Goal: Task Accomplishment & Management: Complete application form

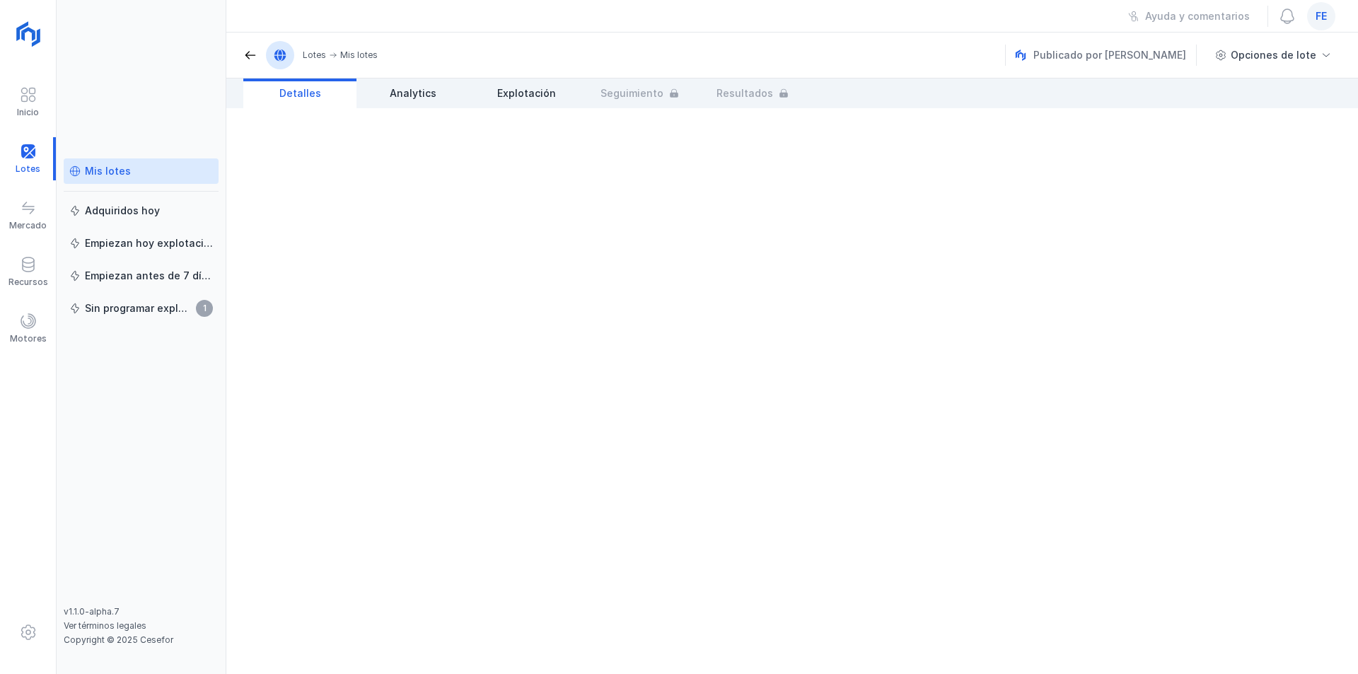
click at [109, 172] on div "Mis lotes" at bounding box center [108, 171] width 46 height 14
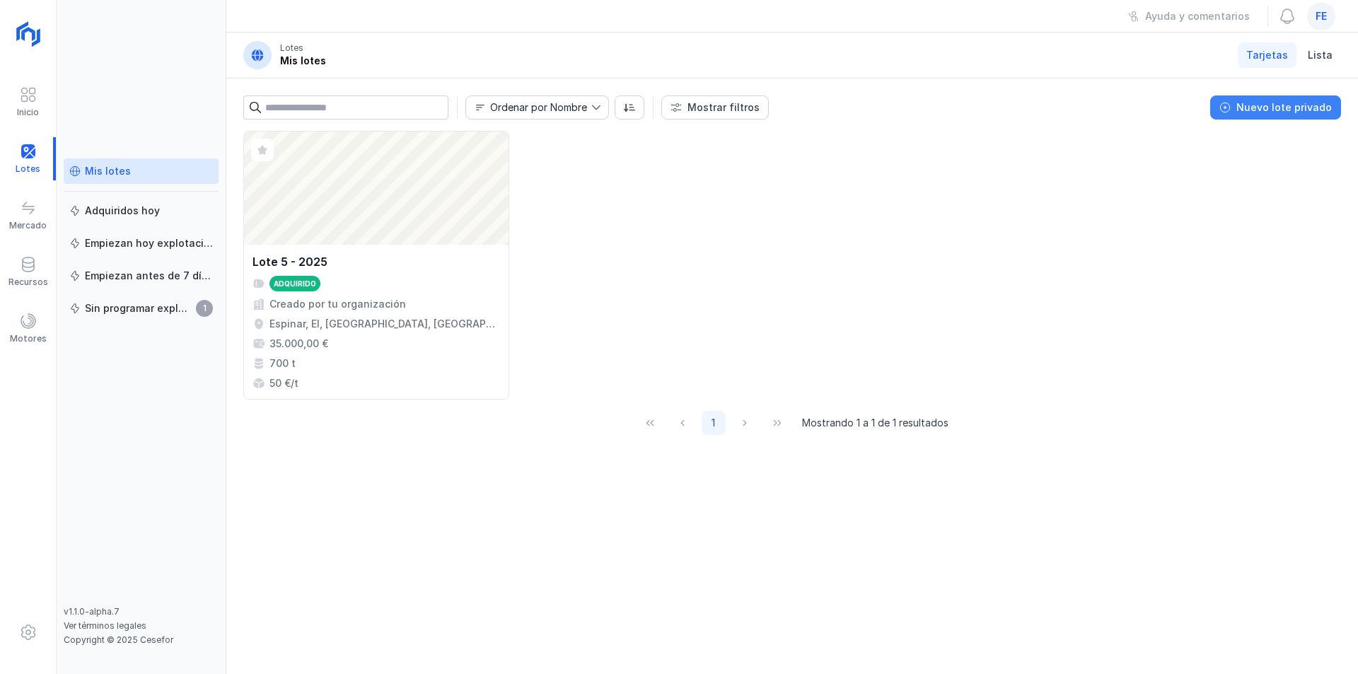
click at [1257, 105] on div "Nuevo lote privado" at bounding box center [1283, 107] width 95 height 14
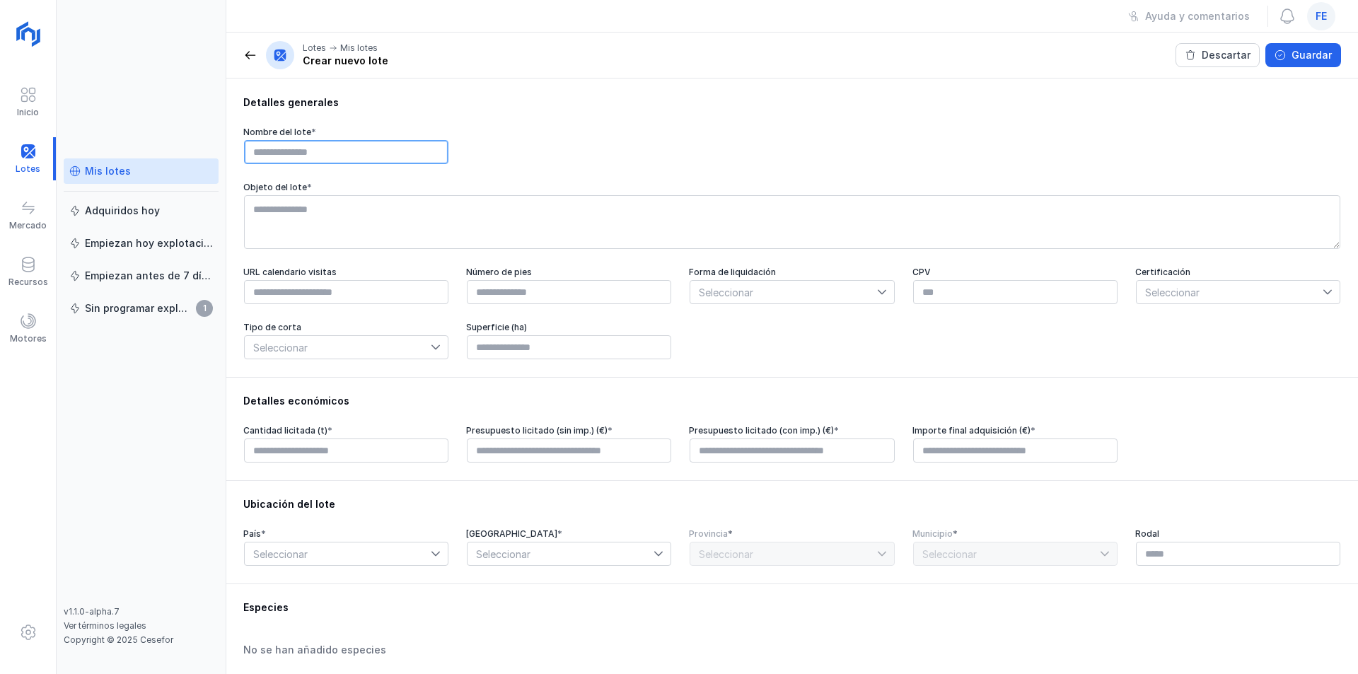
click at [318, 152] on input "text" at bounding box center [346, 152] width 204 height 24
type input "**********"
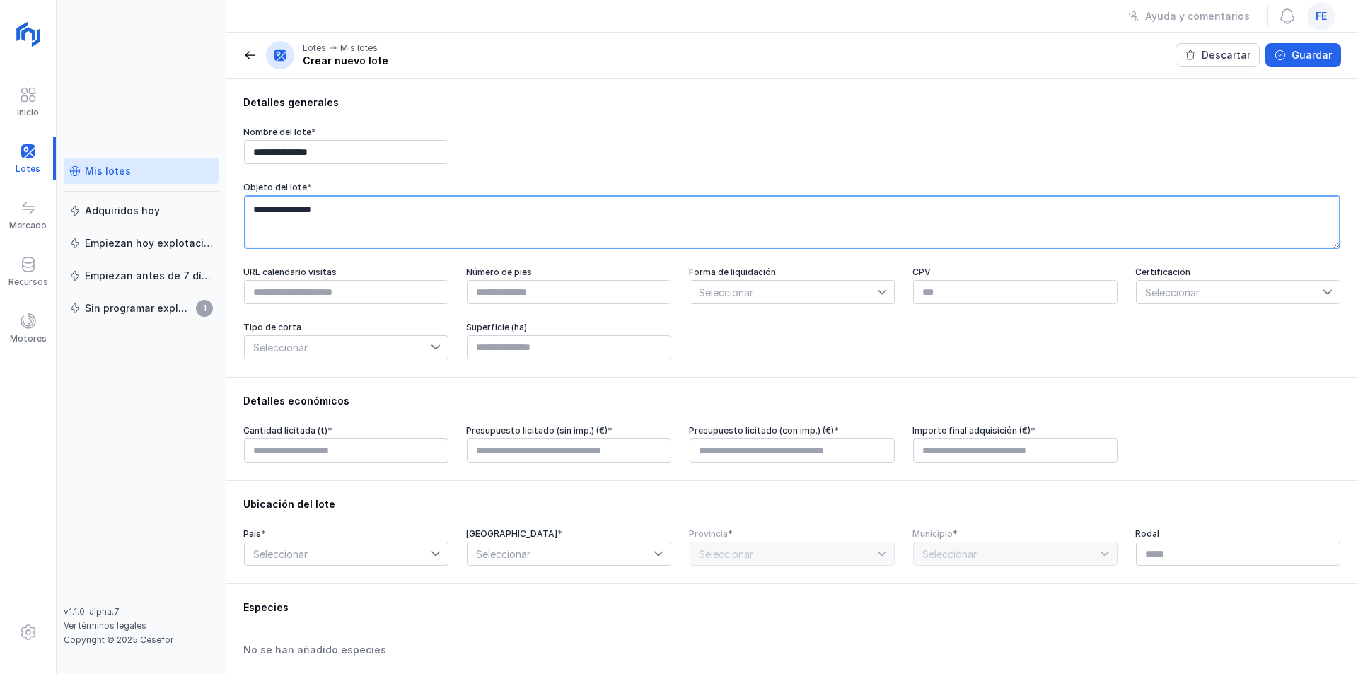
type textarea "**********"
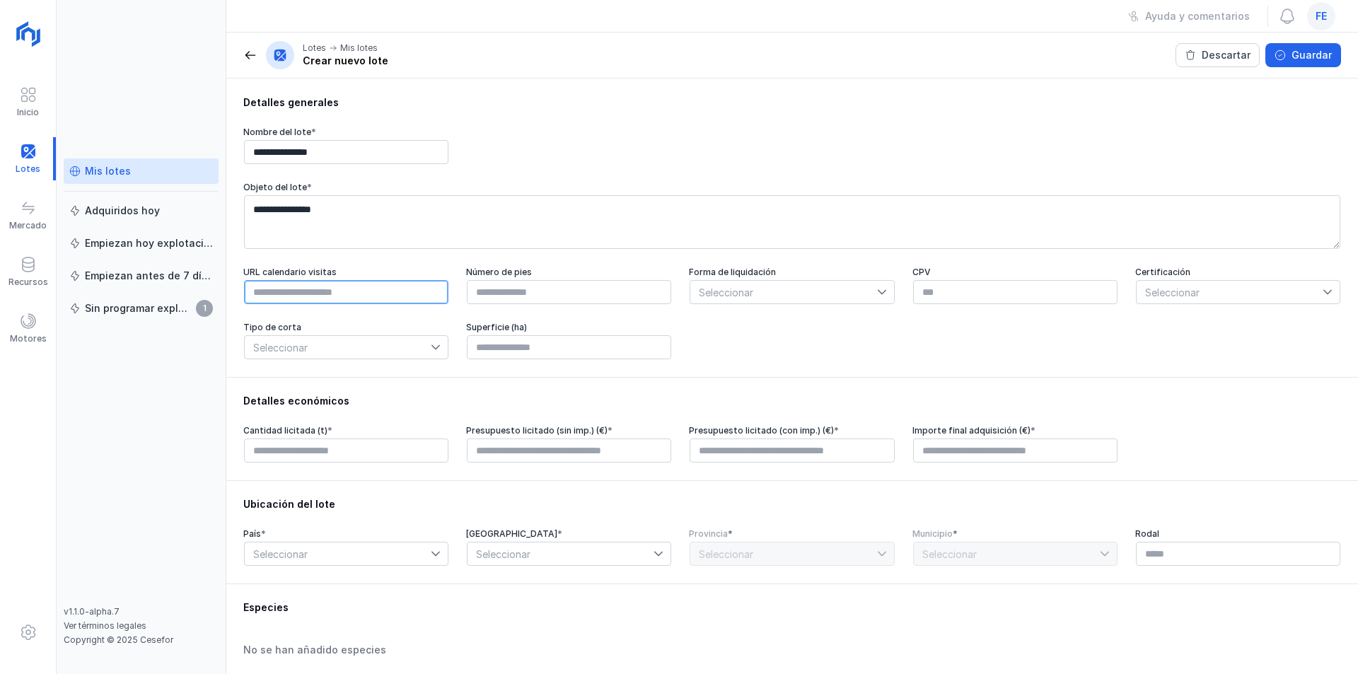
scroll to position [71, 0]
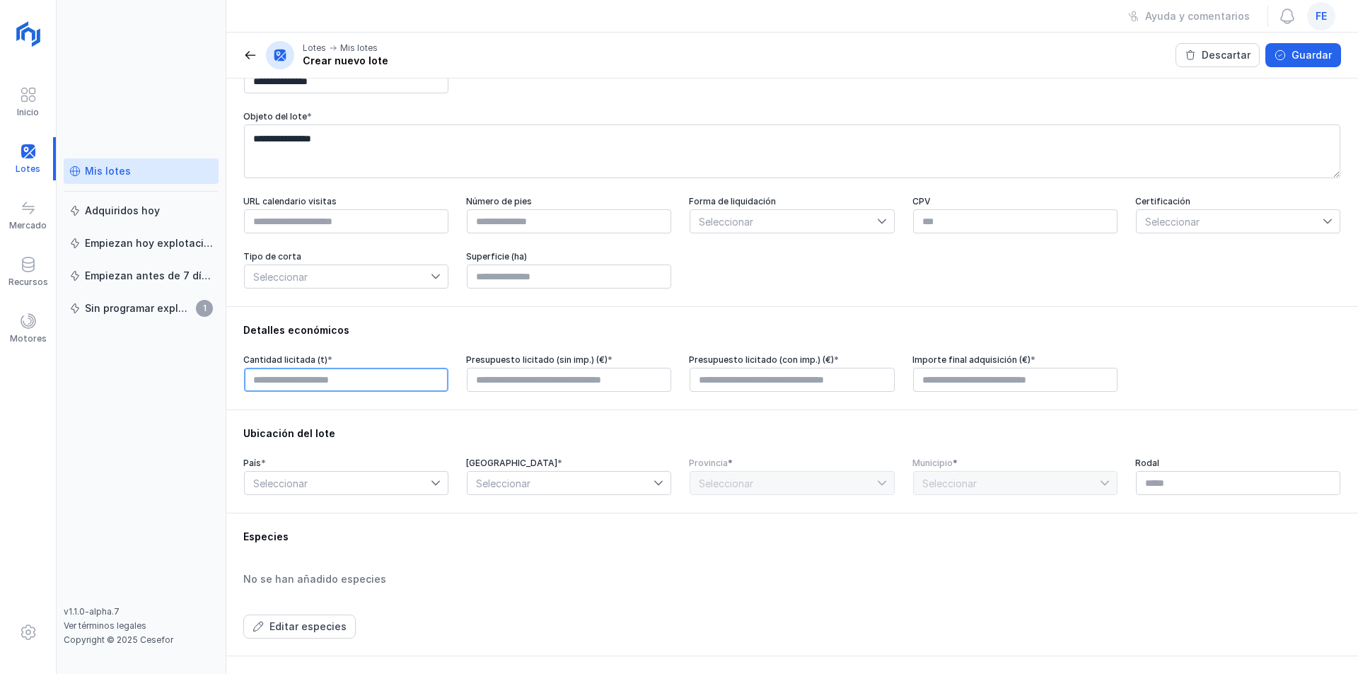
click at [342, 379] on input "text" at bounding box center [346, 380] width 204 height 24
type input "******"
click at [511, 376] on input "text" at bounding box center [569, 380] width 204 height 24
type input "*********"
click at [786, 389] on input "text" at bounding box center [792, 380] width 204 height 24
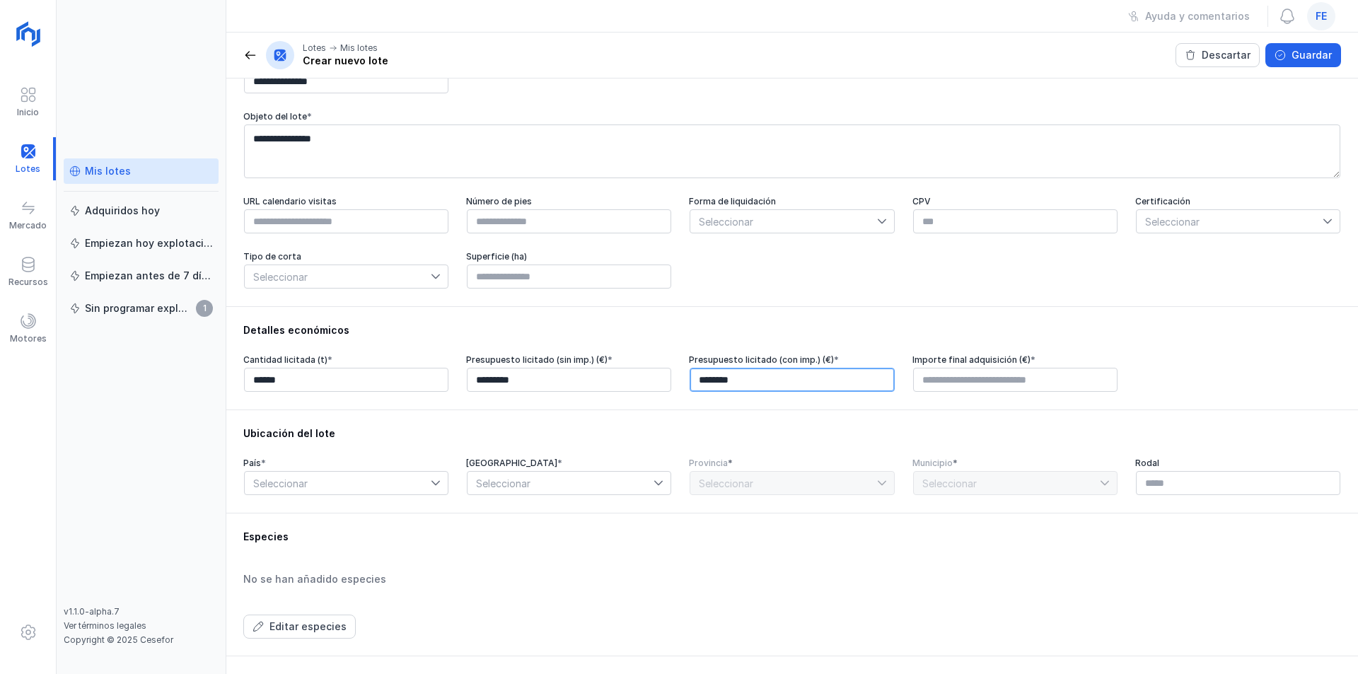
type input "*********"
click at [955, 380] on input "text" at bounding box center [1015, 380] width 204 height 24
type input "*********"
click at [938, 306] on div at bounding box center [792, 306] width 1132 height 0
click at [333, 494] on span "Seleccionar" at bounding box center [338, 483] width 186 height 23
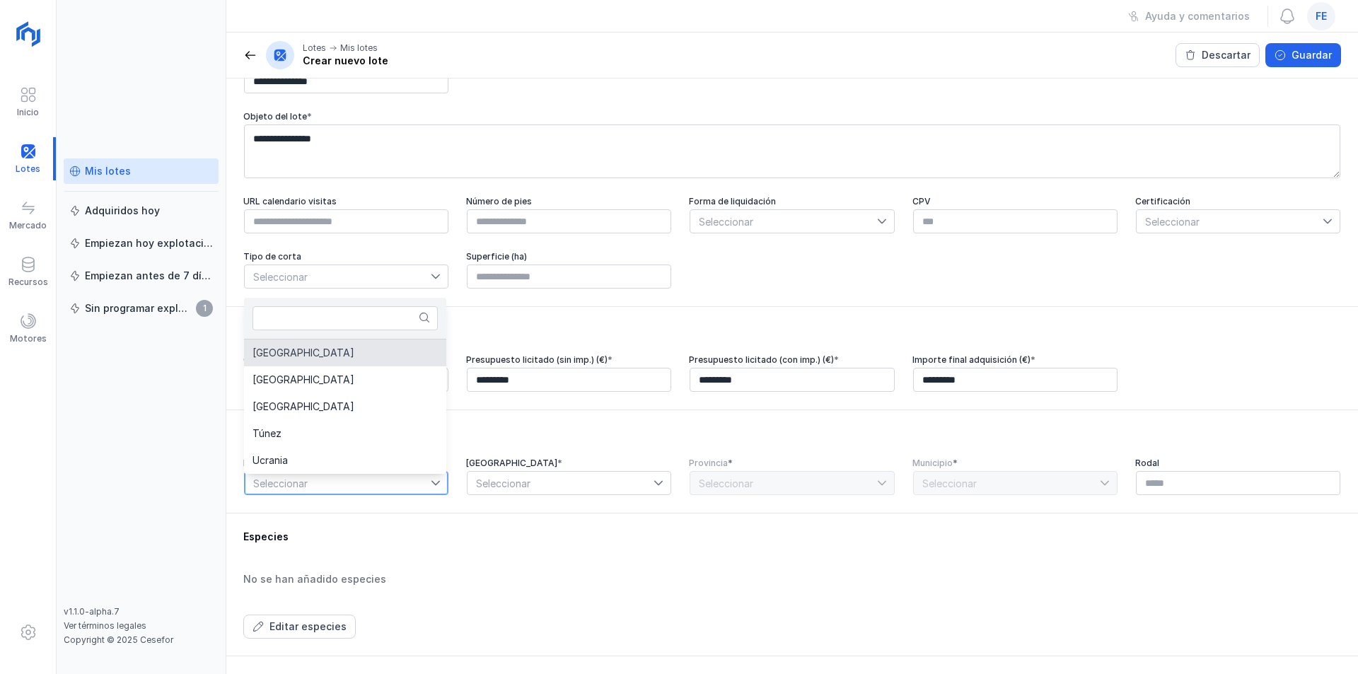
click at [315, 356] on li "[GEOGRAPHIC_DATA]" at bounding box center [345, 352] width 202 height 27
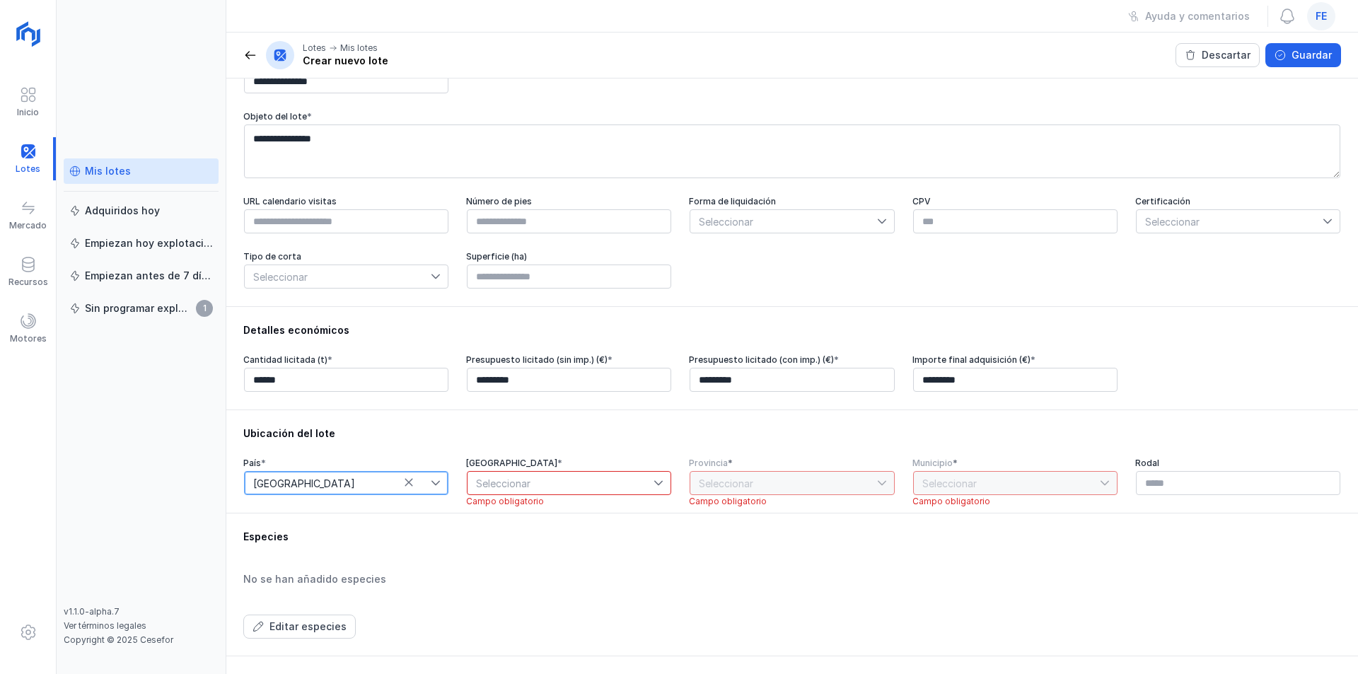
click at [504, 484] on span "Seleccionar" at bounding box center [560, 483] width 186 height 23
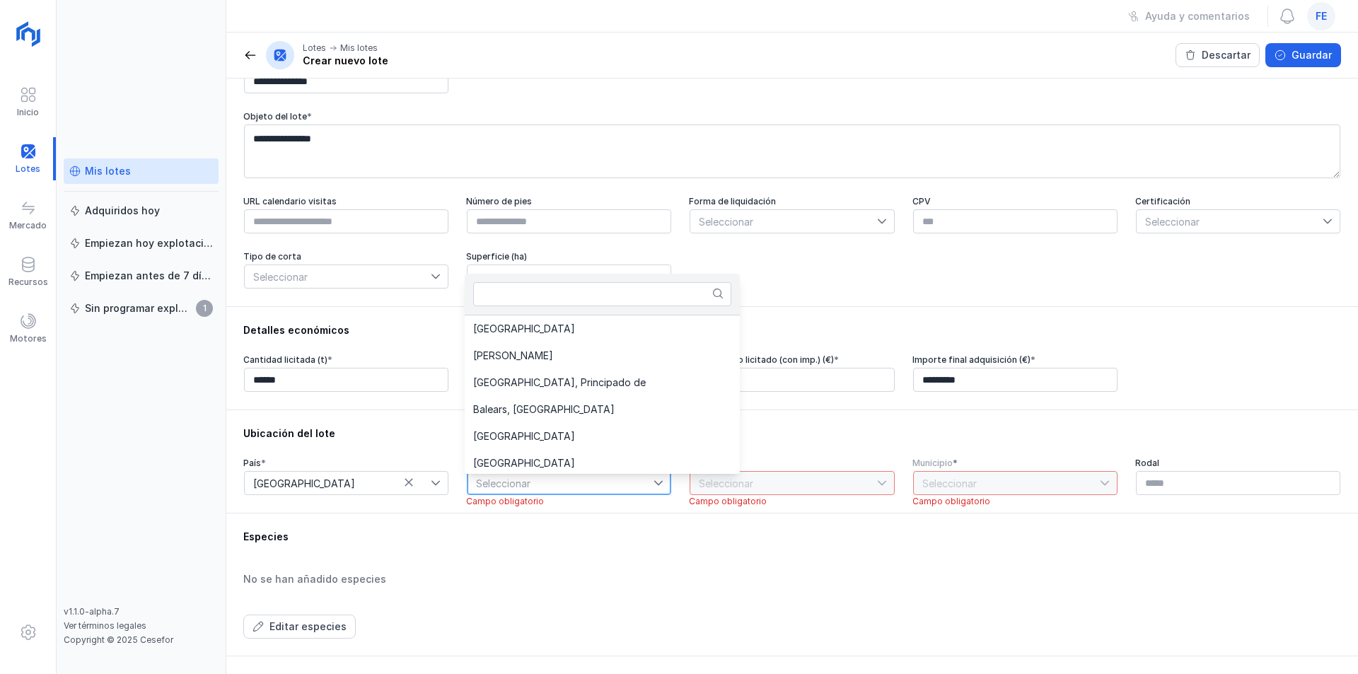
scroll to position [30, 0]
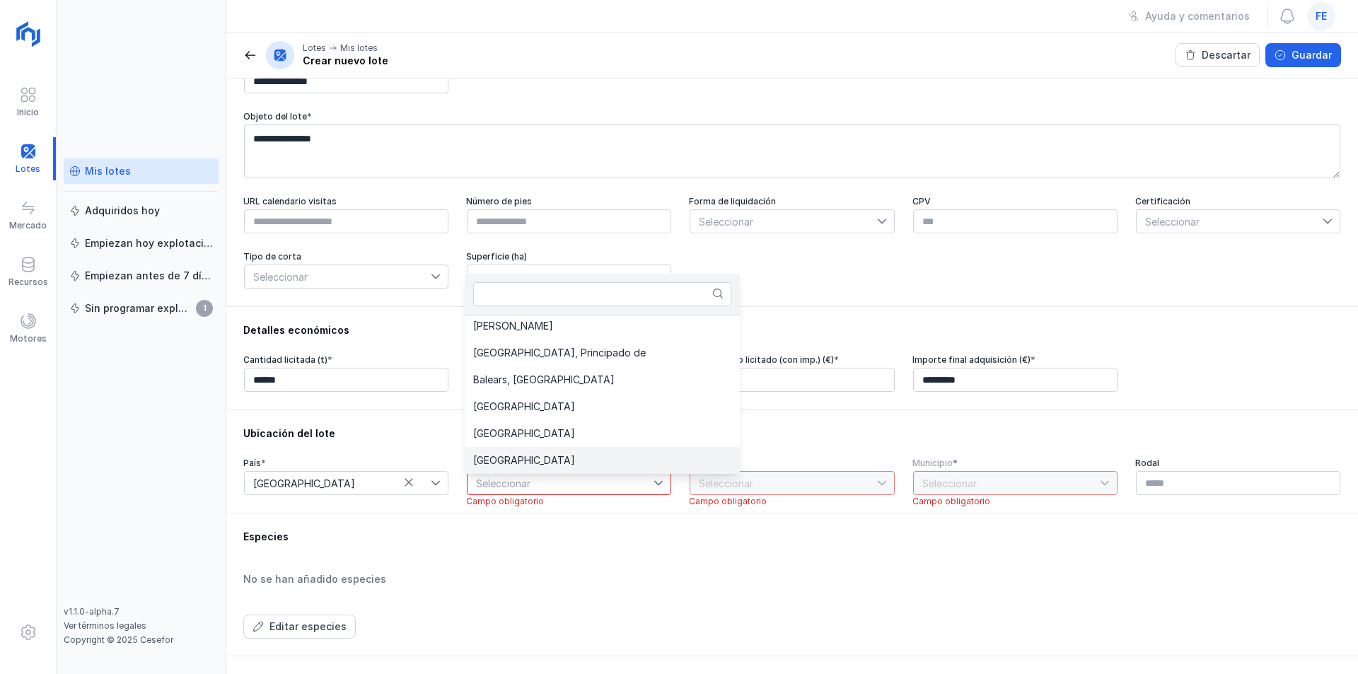
click at [516, 460] on span "[GEOGRAPHIC_DATA]" at bounding box center [524, 460] width 102 height 10
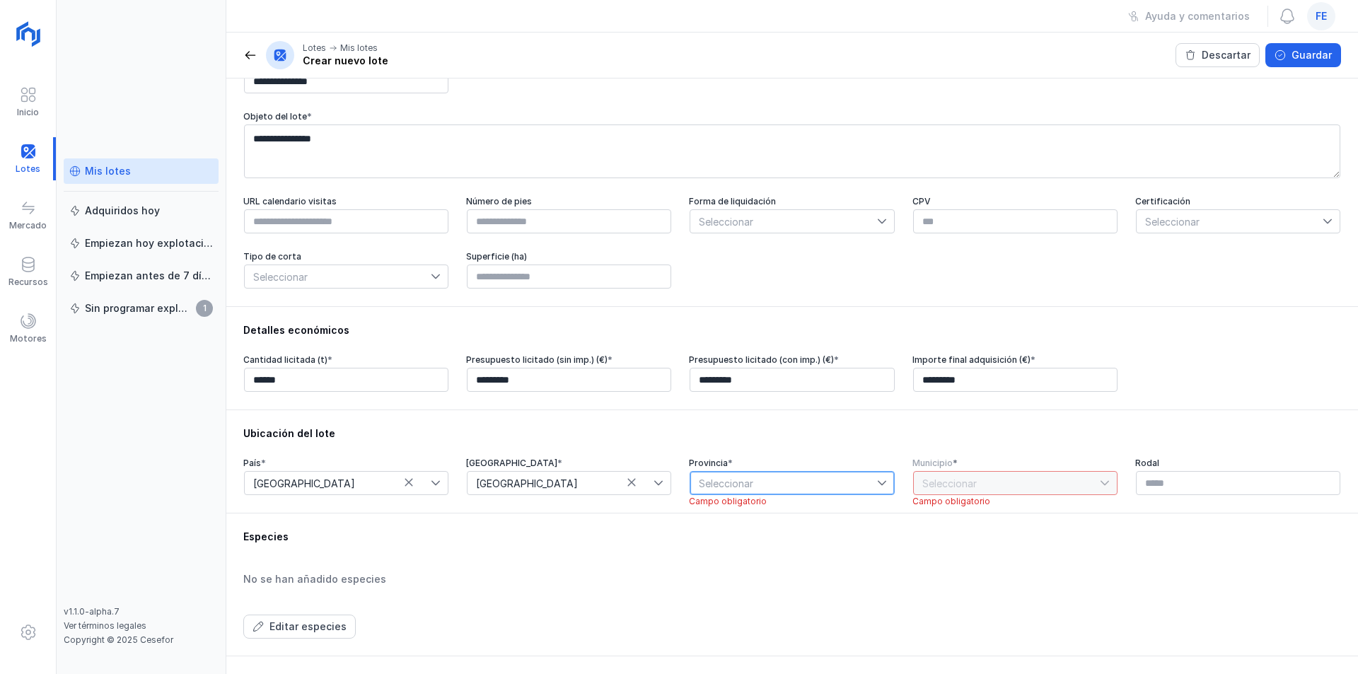
click at [708, 492] on span "Seleccionar" at bounding box center [783, 483] width 186 height 23
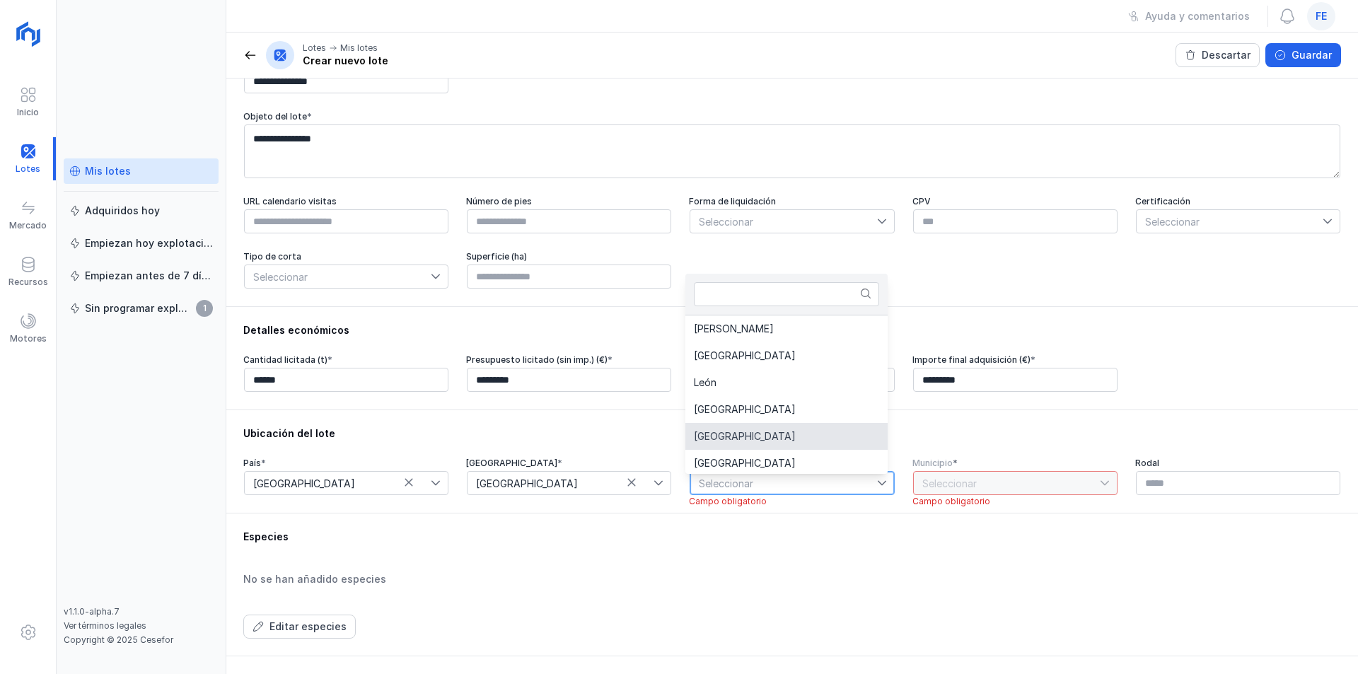
scroll to position [3, 0]
click at [719, 464] on span "[GEOGRAPHIC_DATA]" at bounding box center [745, 460] width 102 height 10
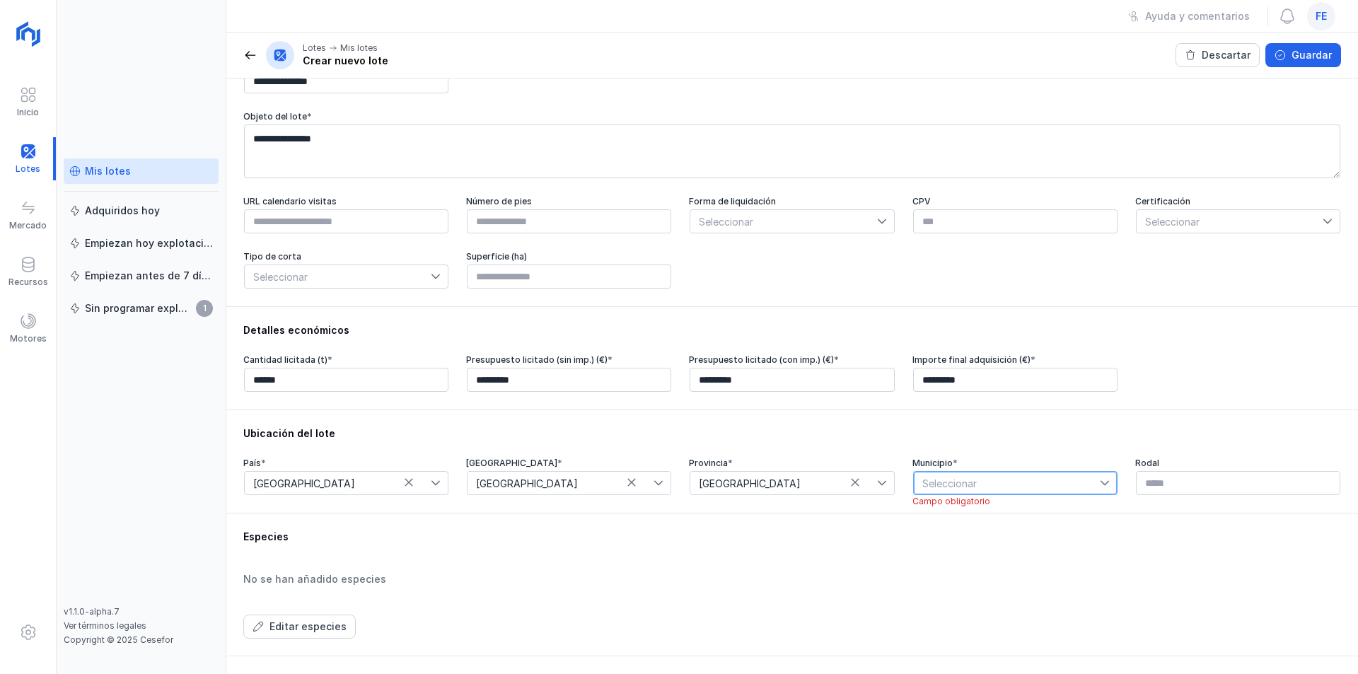
click at [934, 487] on span "Seleccionar" at bounding box center [1007, 483] width 186 height 23
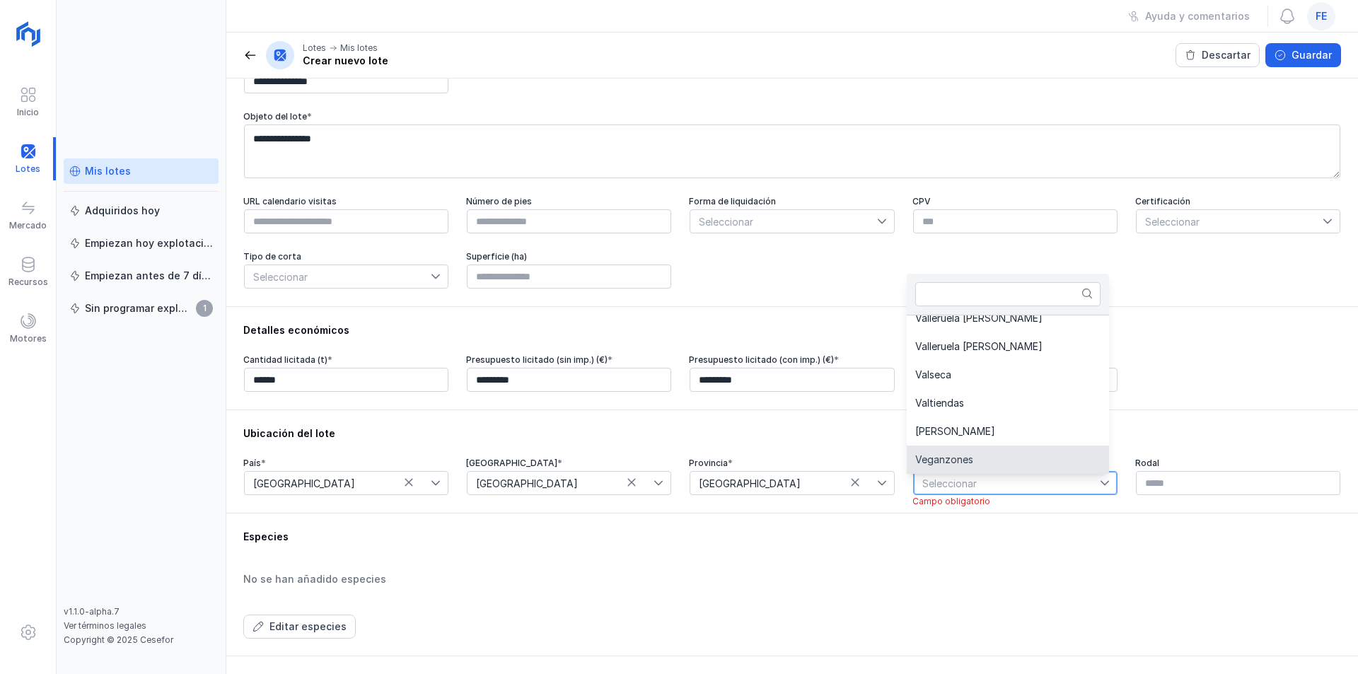
click at [935, 460] on span "Veganzones" at bounding box center [944, 460] width 58 height 10
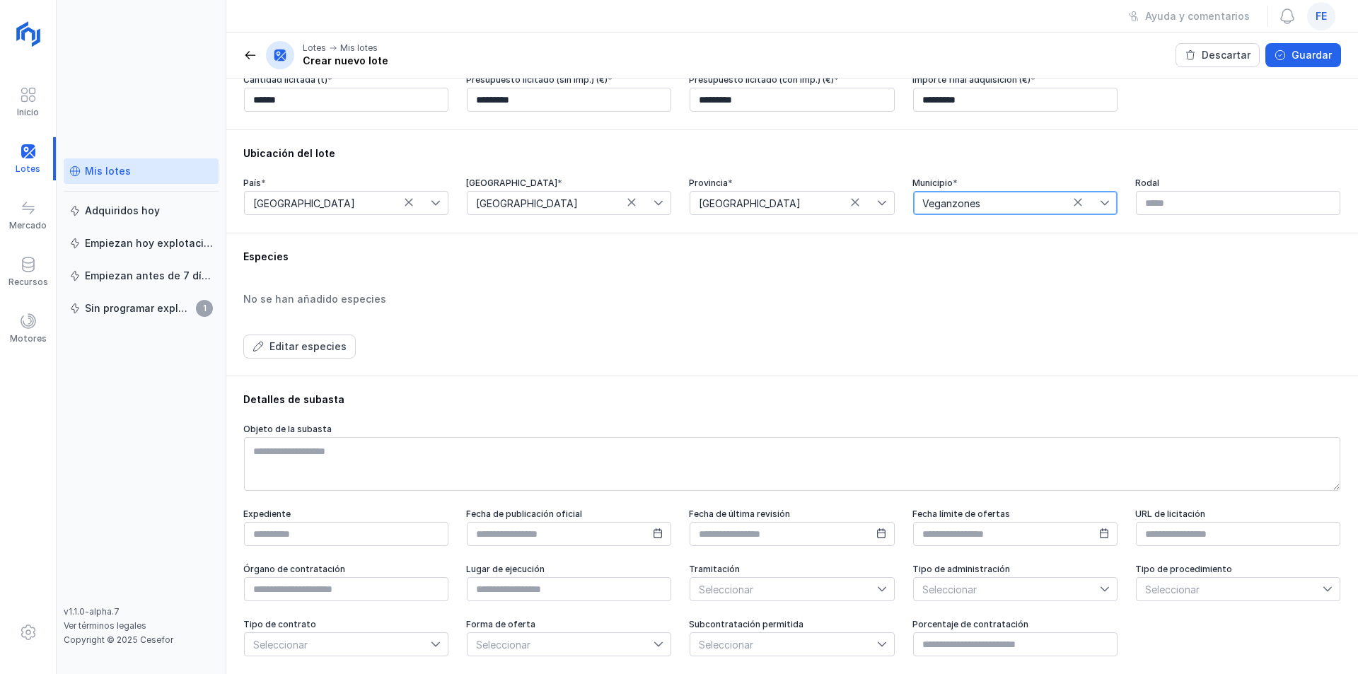
scroll to position [359, 0]
click at [1306, 50] on div "Guardar" at bounding box center [1311, 55] width 40 height 14
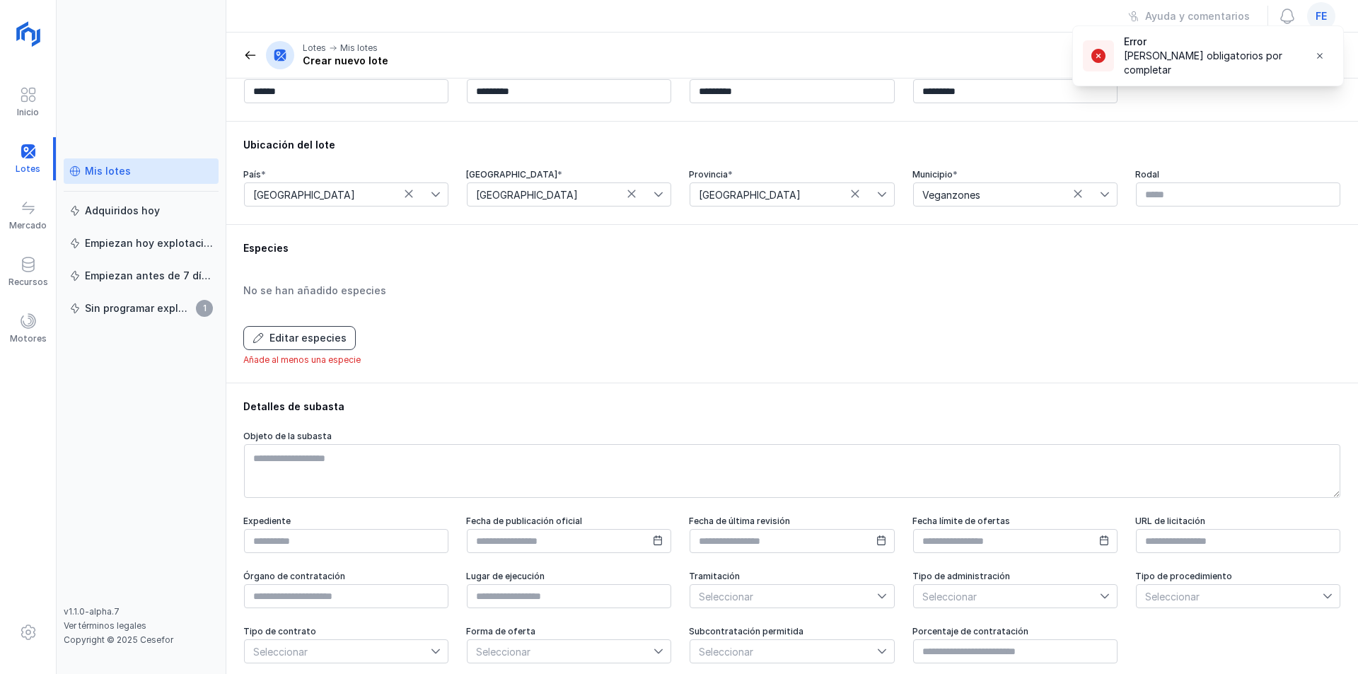
click at [331, 345] on div "Editar especies" at bounding box center [307, 338] width 77 height 14
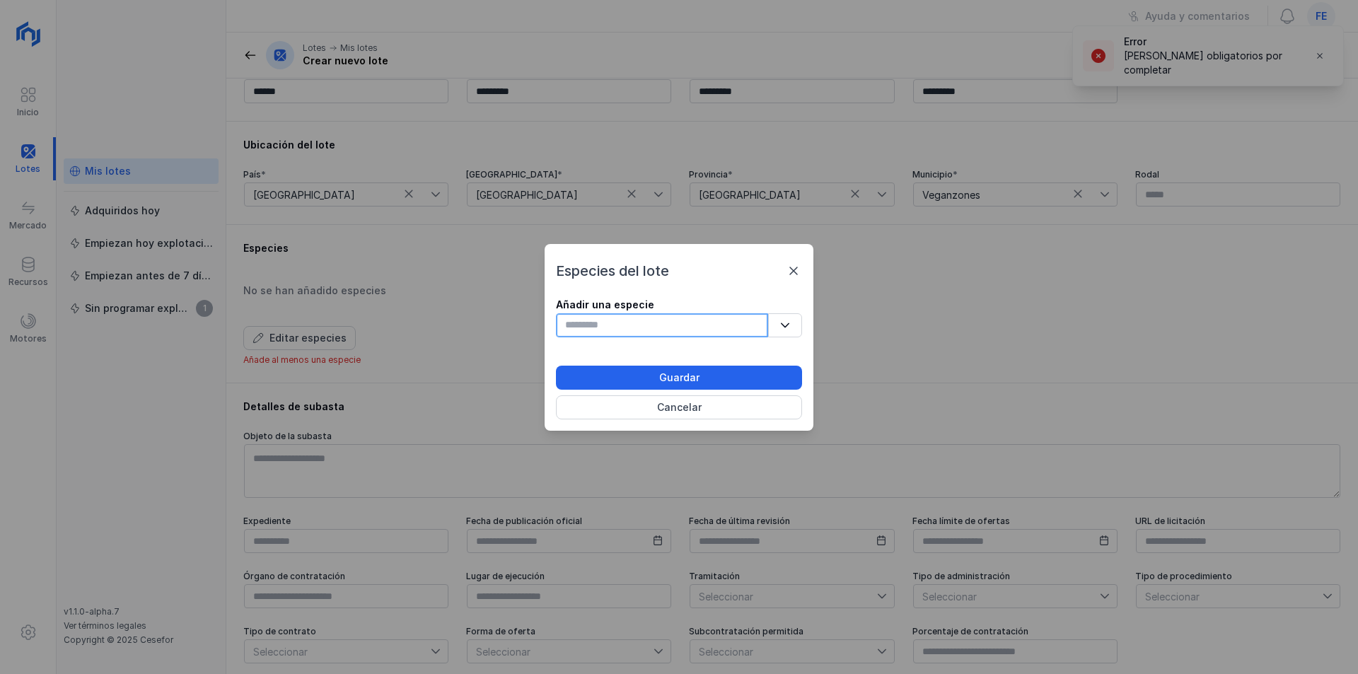
click at [651, 326] on input "text" at bounding box center [662, 325] width 212 height 24
click at [785, 326] on icon "button" at bounding box center [785, 324] width 8 height 5
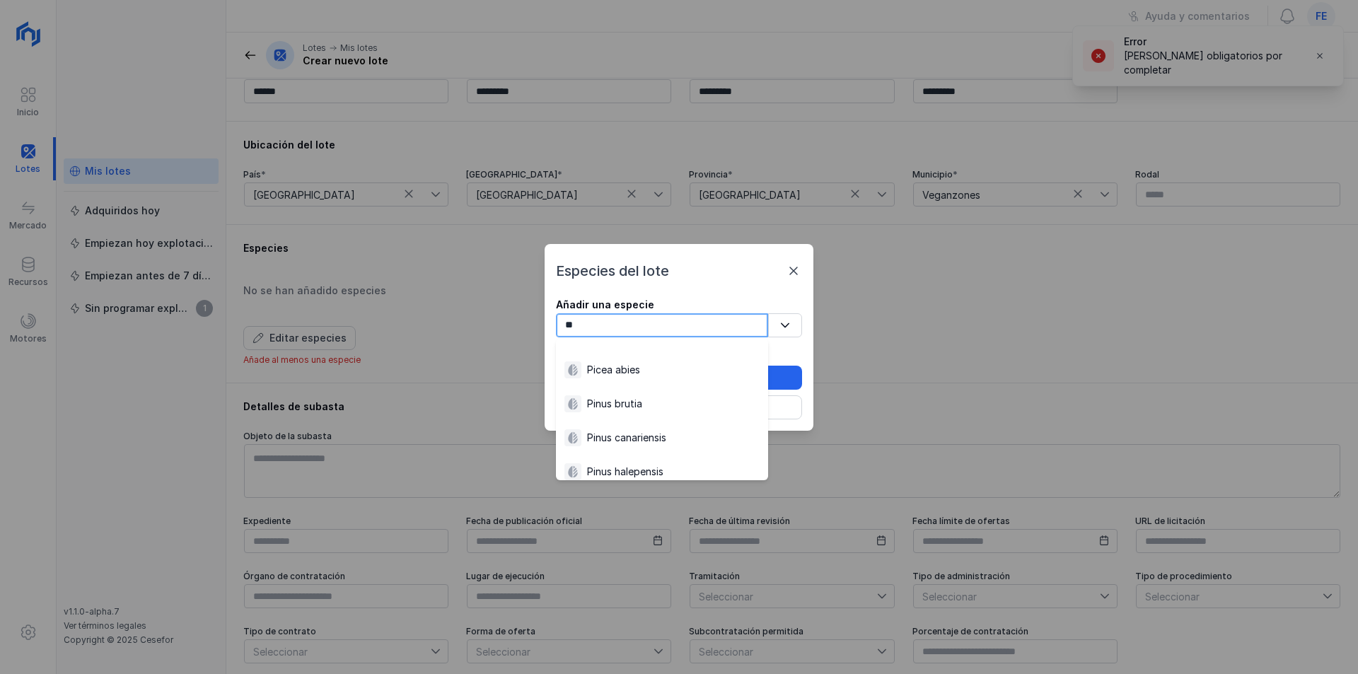
type input "*"
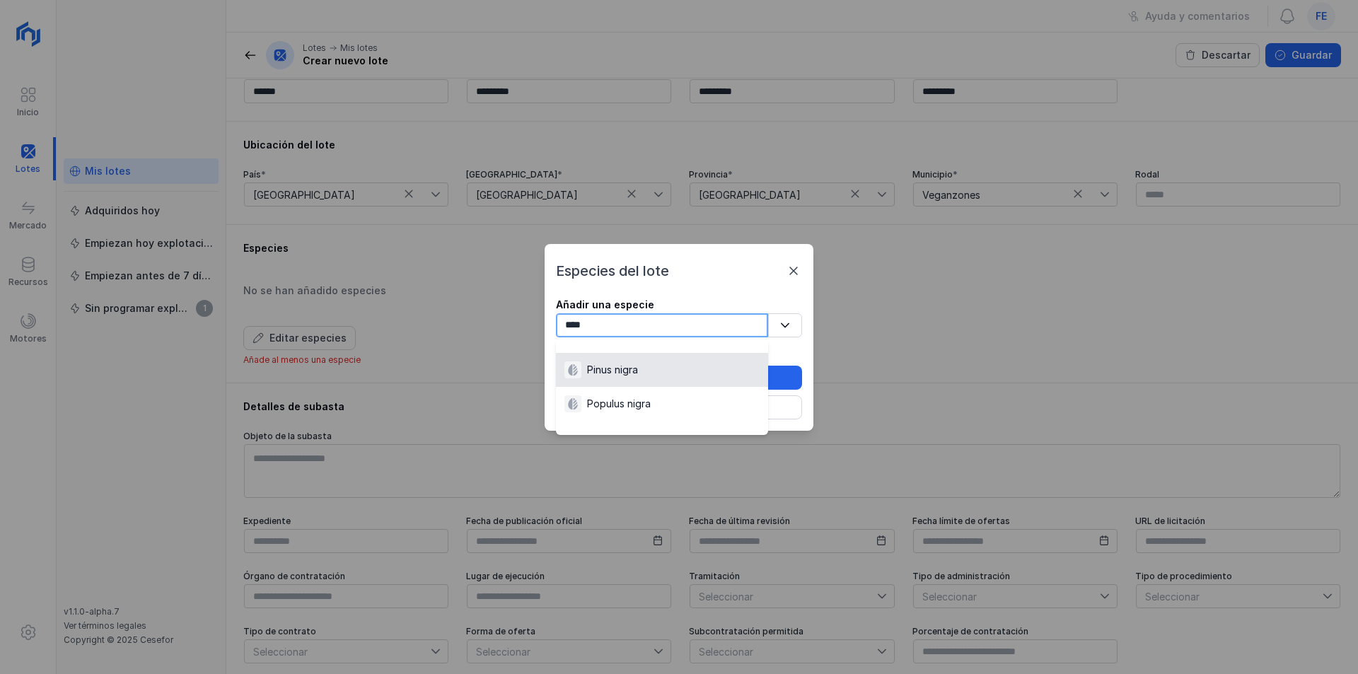
type input "****"
click at [638, 370] on div "Pinus nigra" at bounding box center [612, 370] width 51 height 14
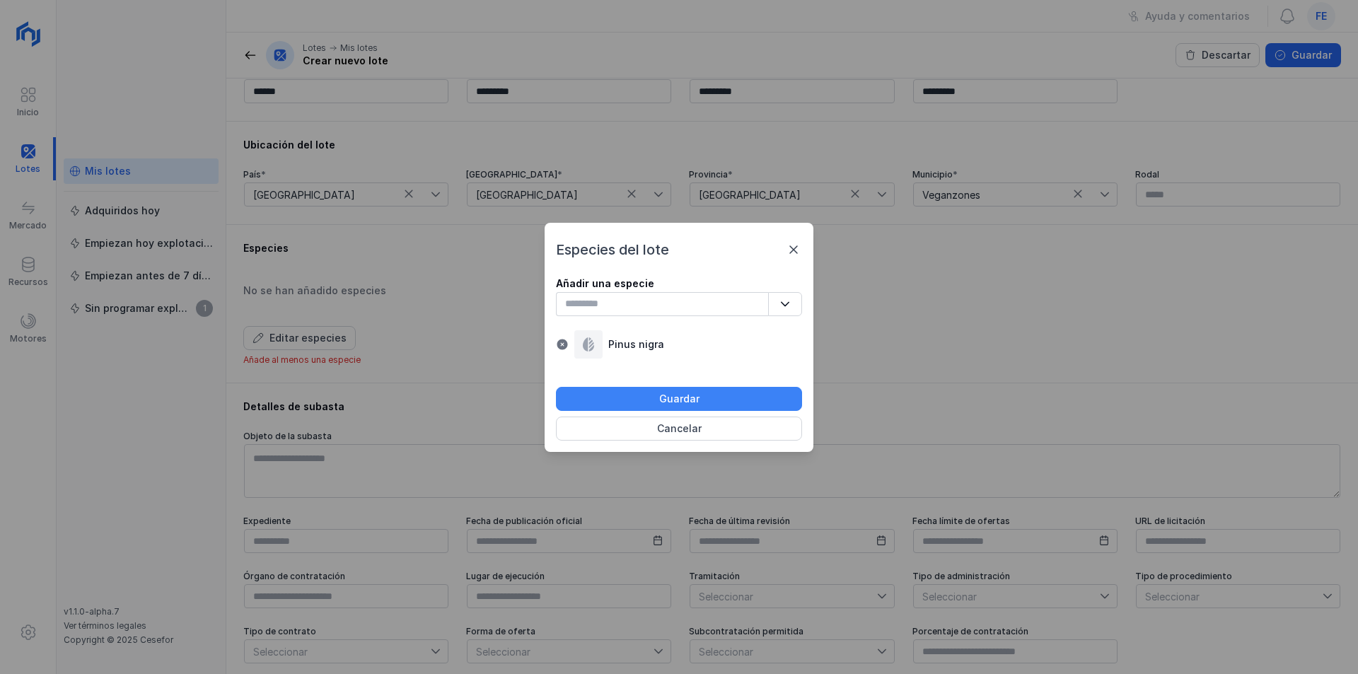
click at [716, 399] on button "Guardar" at bounding box center [679, 399] width 246 height 24
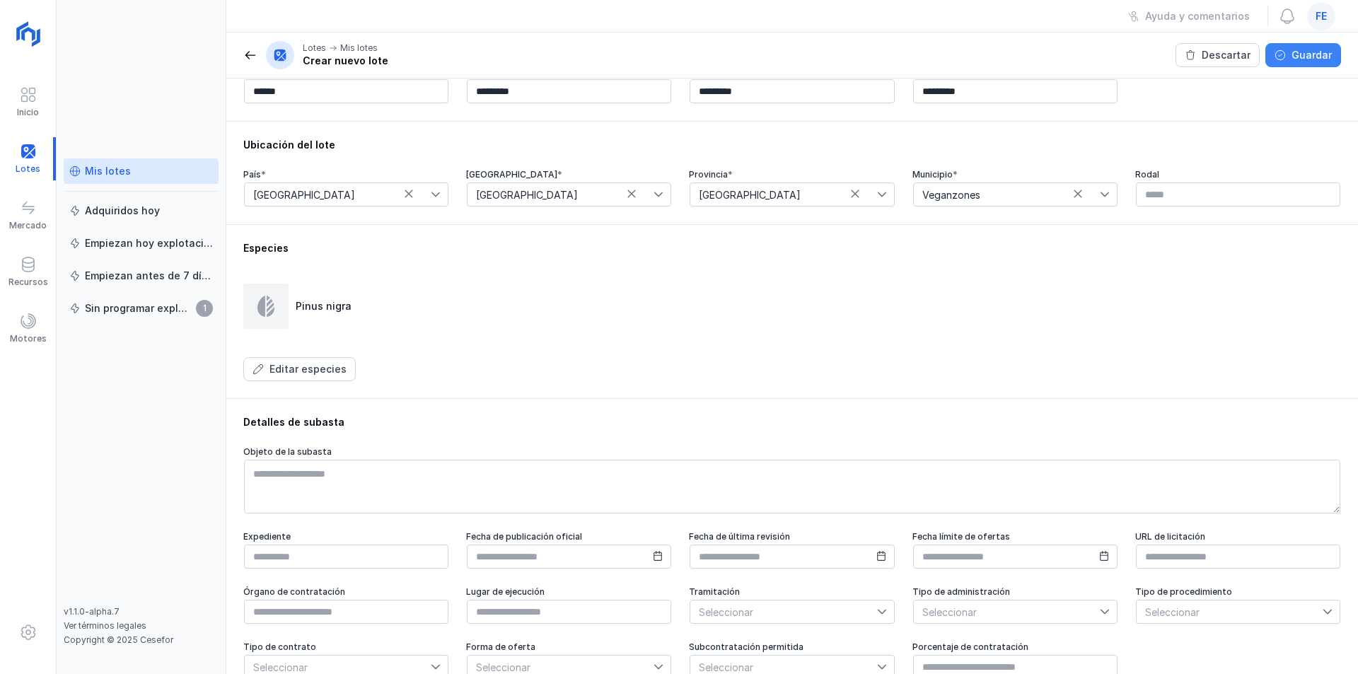
click at [1309, 56] on div "Guardar" at bounding box center [1311, 55] width 40 height 14
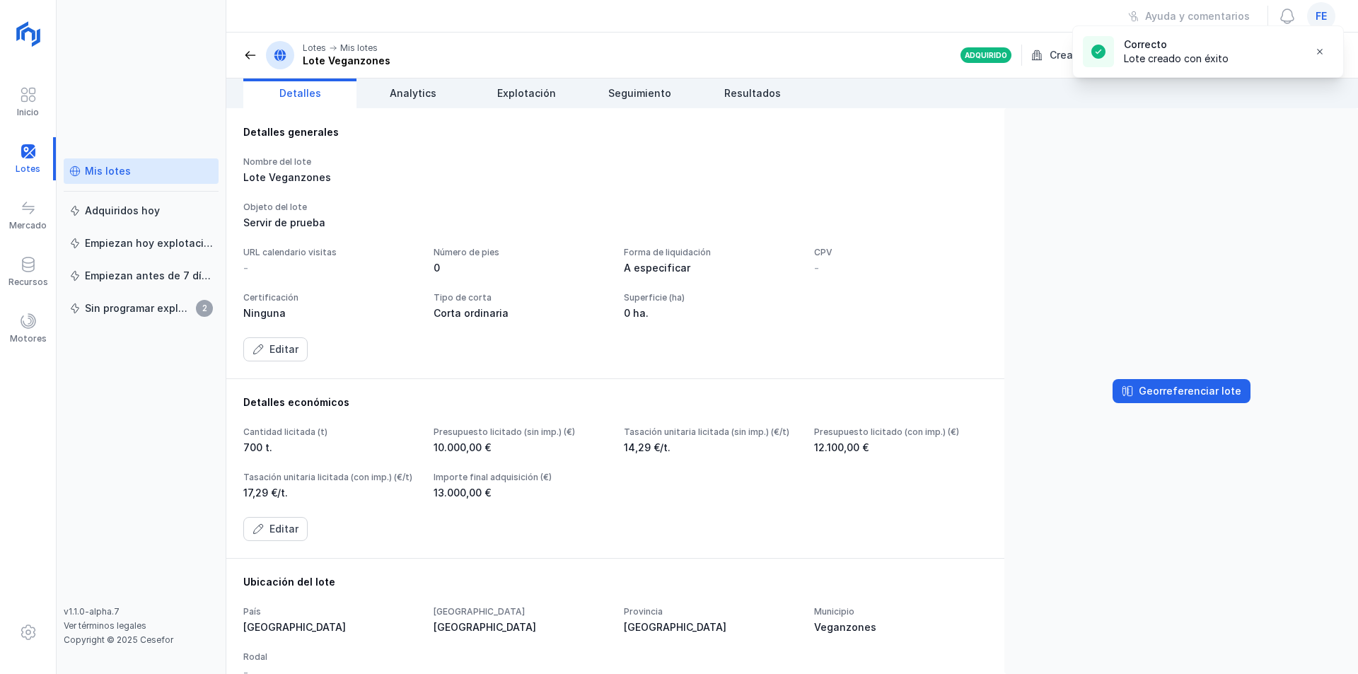
click at [87, 167] on div "Mis lotes" at bounding box center [108, 171] width 46 height 14
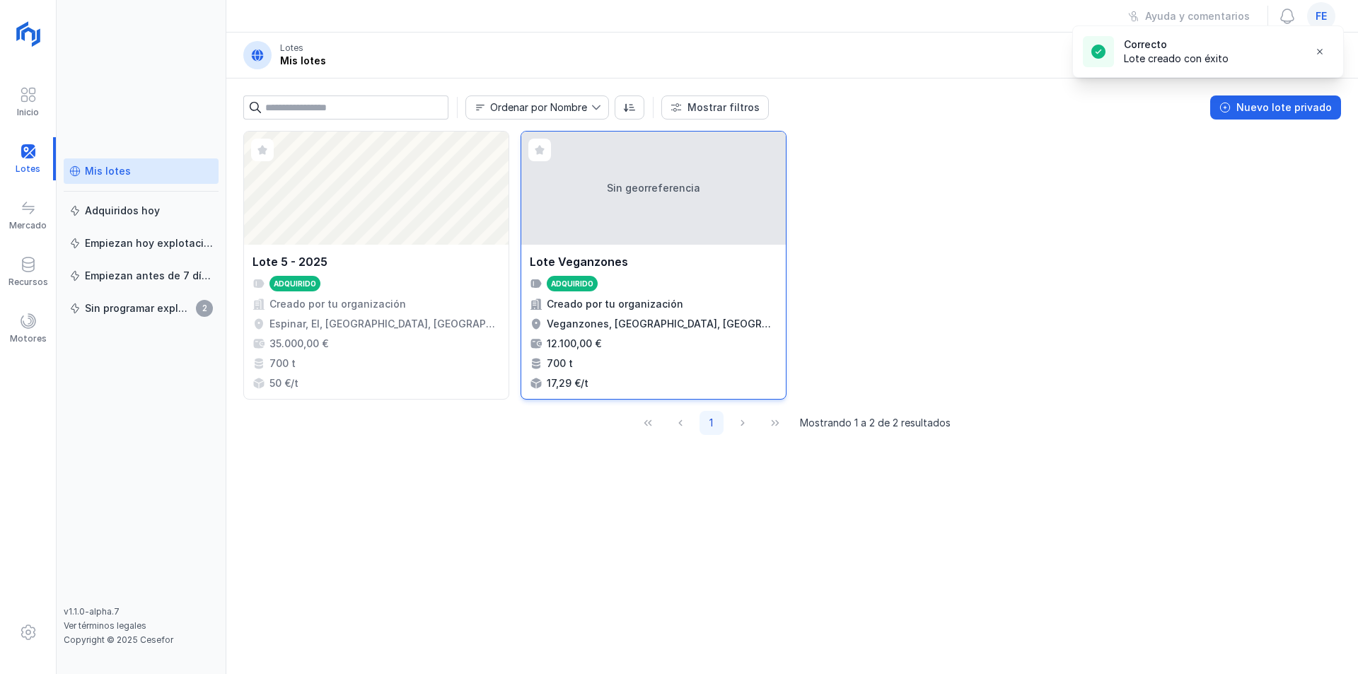
click at [687, 226] on div "Sin georreferencia" at bounding box center [653, 188] width 265 height 113
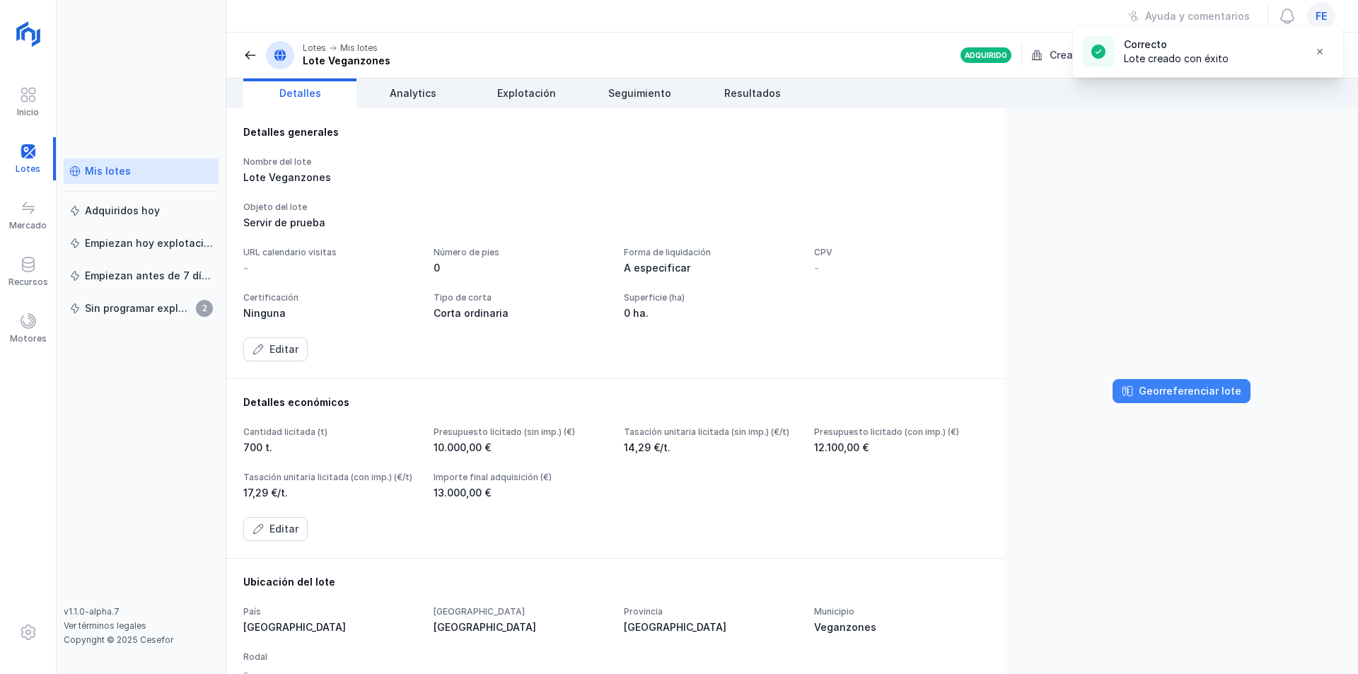
click at [1190, 389] on div "Georreferenciar lote" at bounding box center [1190, 391] width 103 height 14
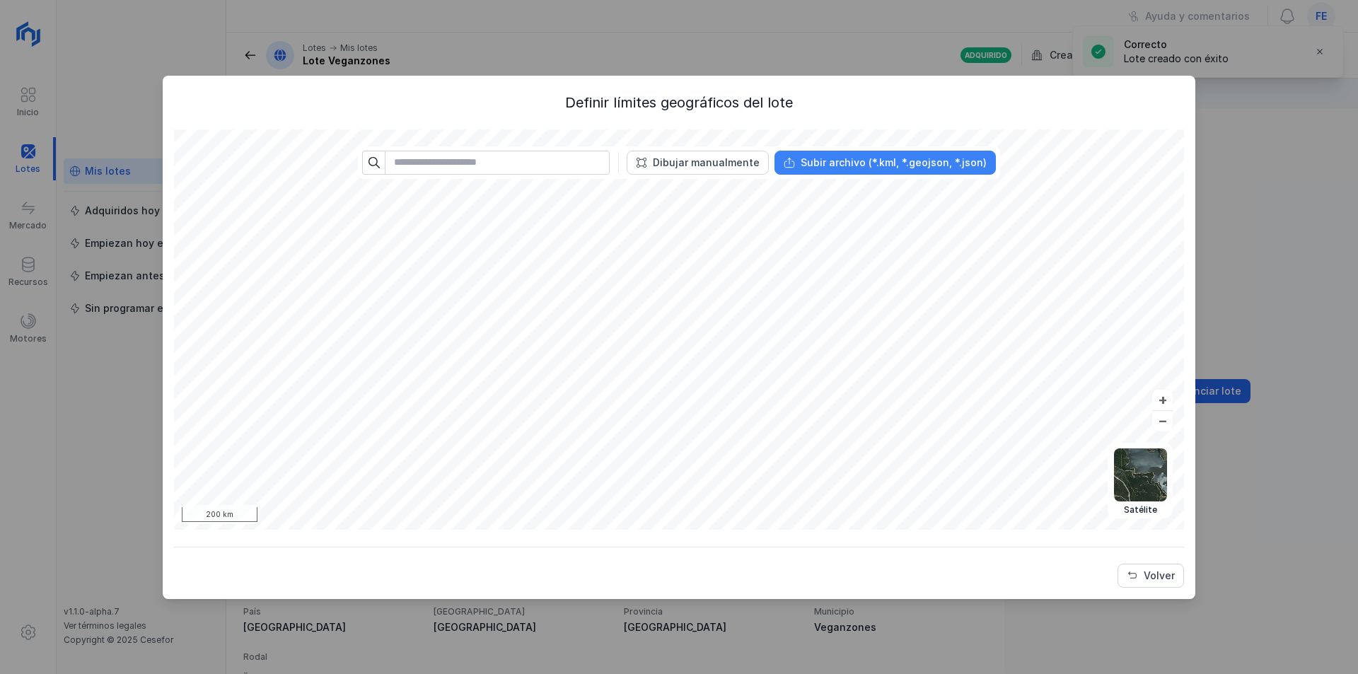
click at [828, 163] on div "Subir archivo (*.kml, *.geojson, *.json)" at bounding box center [894, 163] width 186 height 14
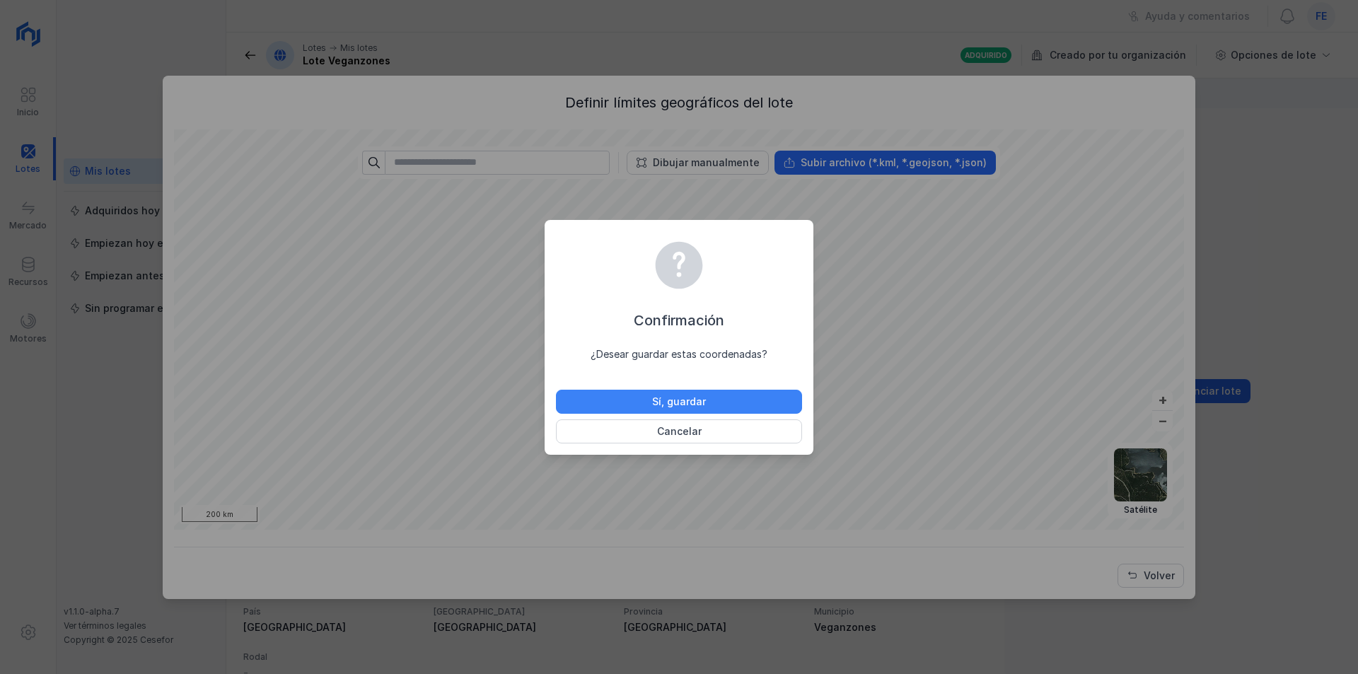
click at [696, 400] on div "Sí, guardar" at bounding box center [679, 402] width 54 height 14
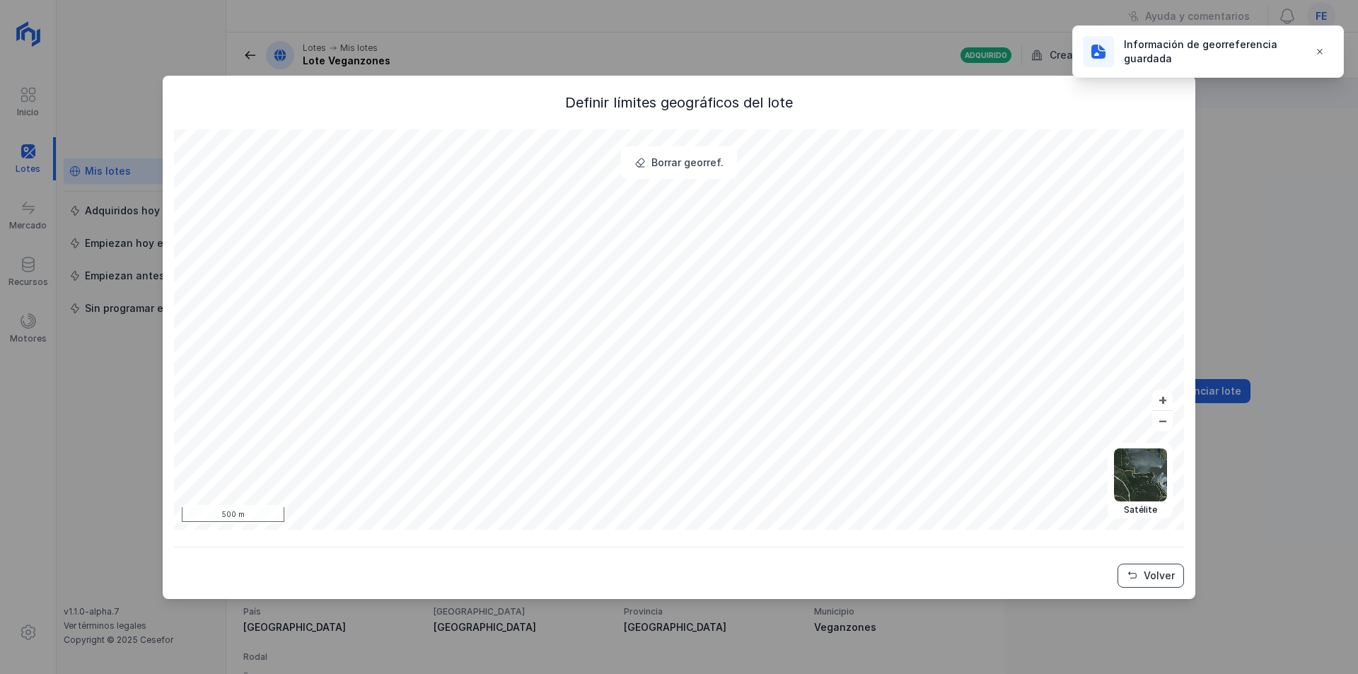
click at [1144, 578] on div "Volver" at bounding box center [1159, 576] width 31 height 14
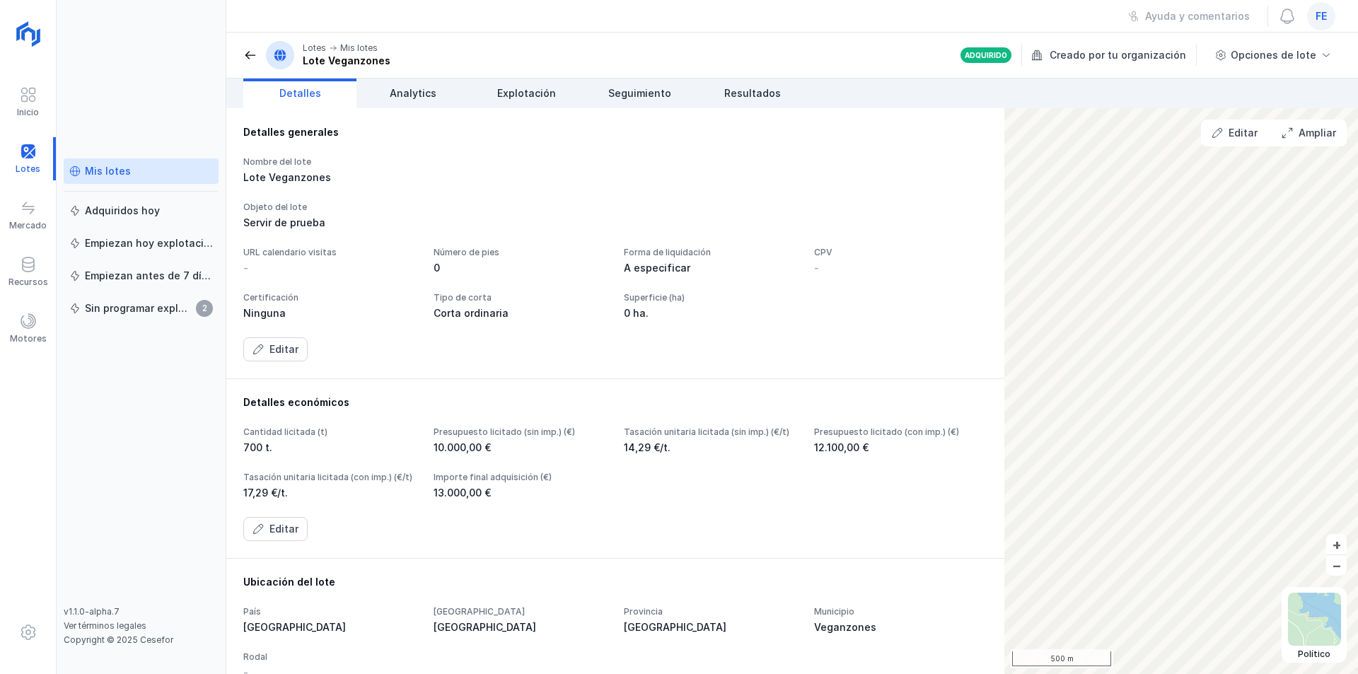
click at [249, 60] on span at bounding box center [250, 55] width 14 height 14
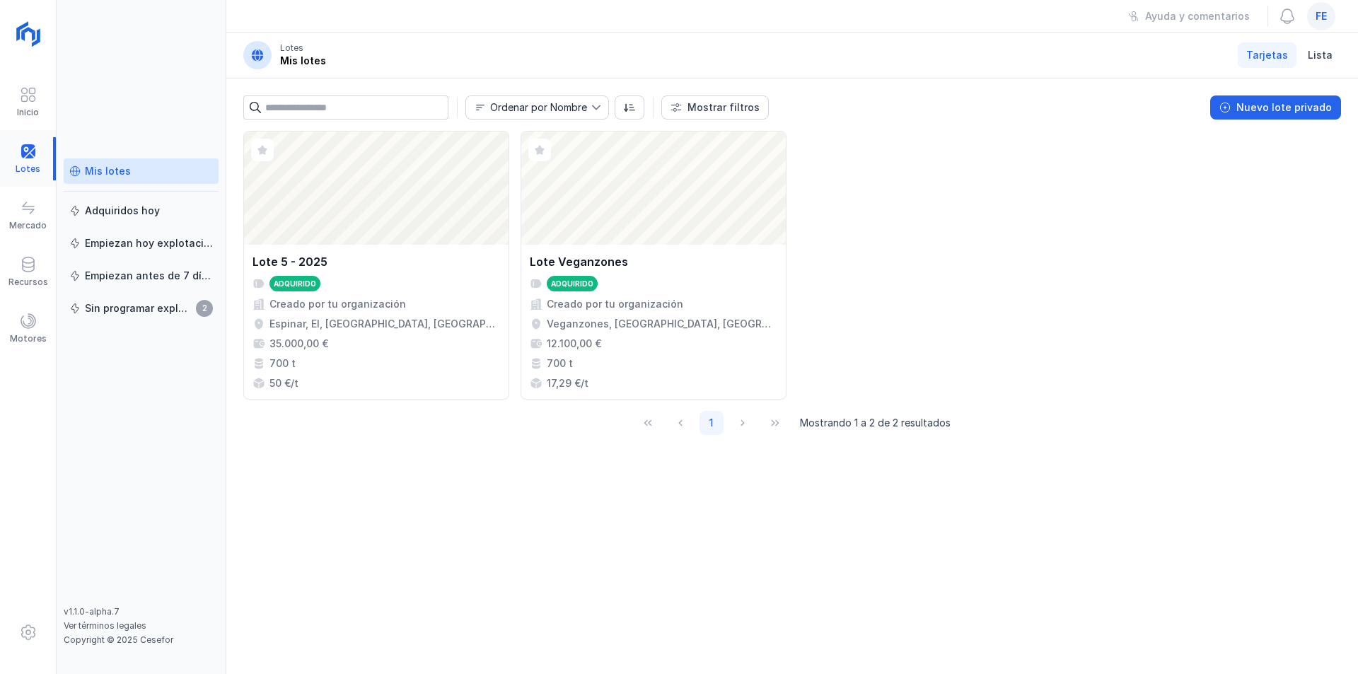
click at [27, 156] on div at bounding box center [28, 158] width 56 height 43
click at [135, 178] on div "Mis lotes" at bounding box center [141, 171] width 144 height 14
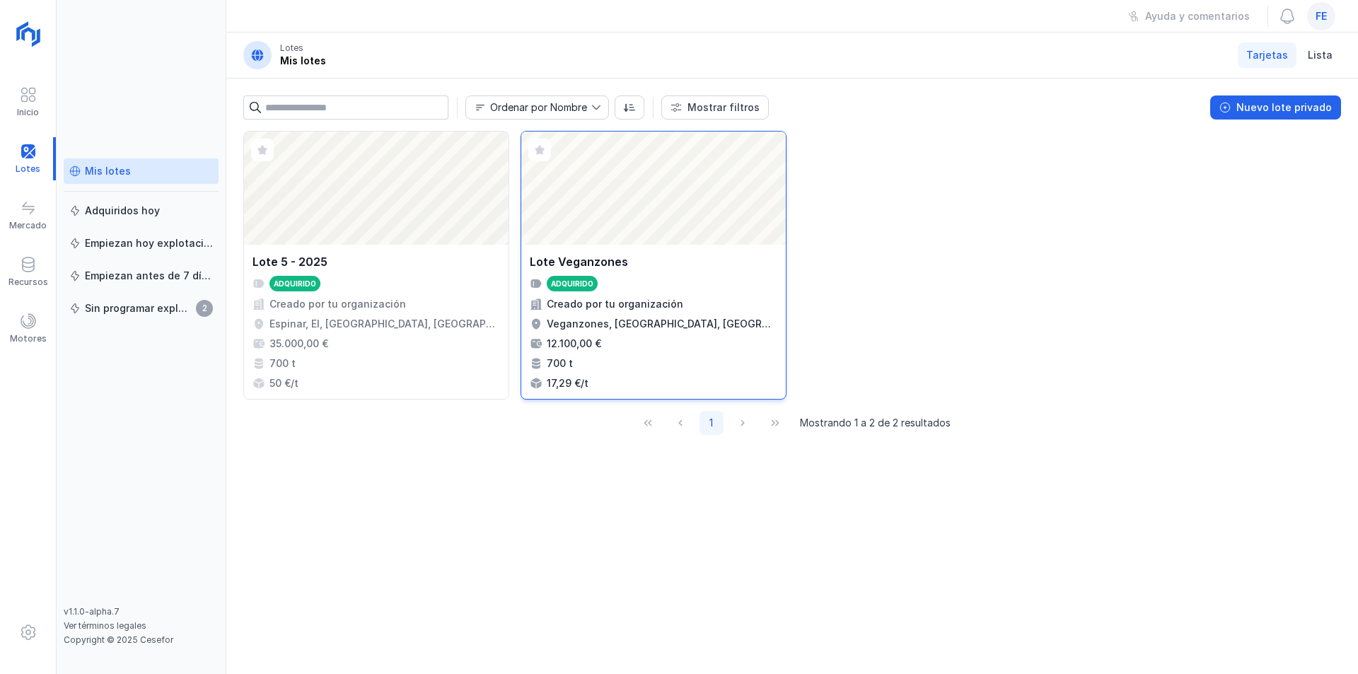
click at [601, 194] on div "Abrir lote" at bounding box center [653, 188] width 265 height 113
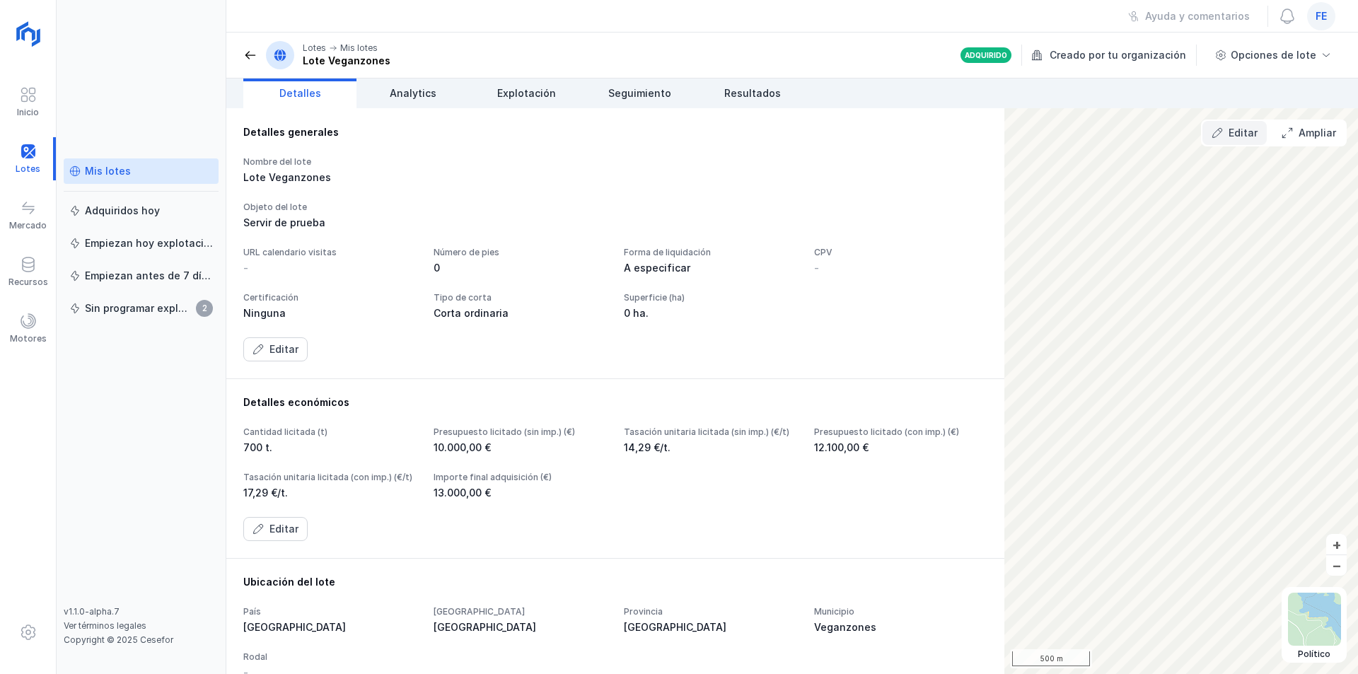
click at [1241, 134] on div "Editar" at bounding box center [1242, 133] width 29 height 14
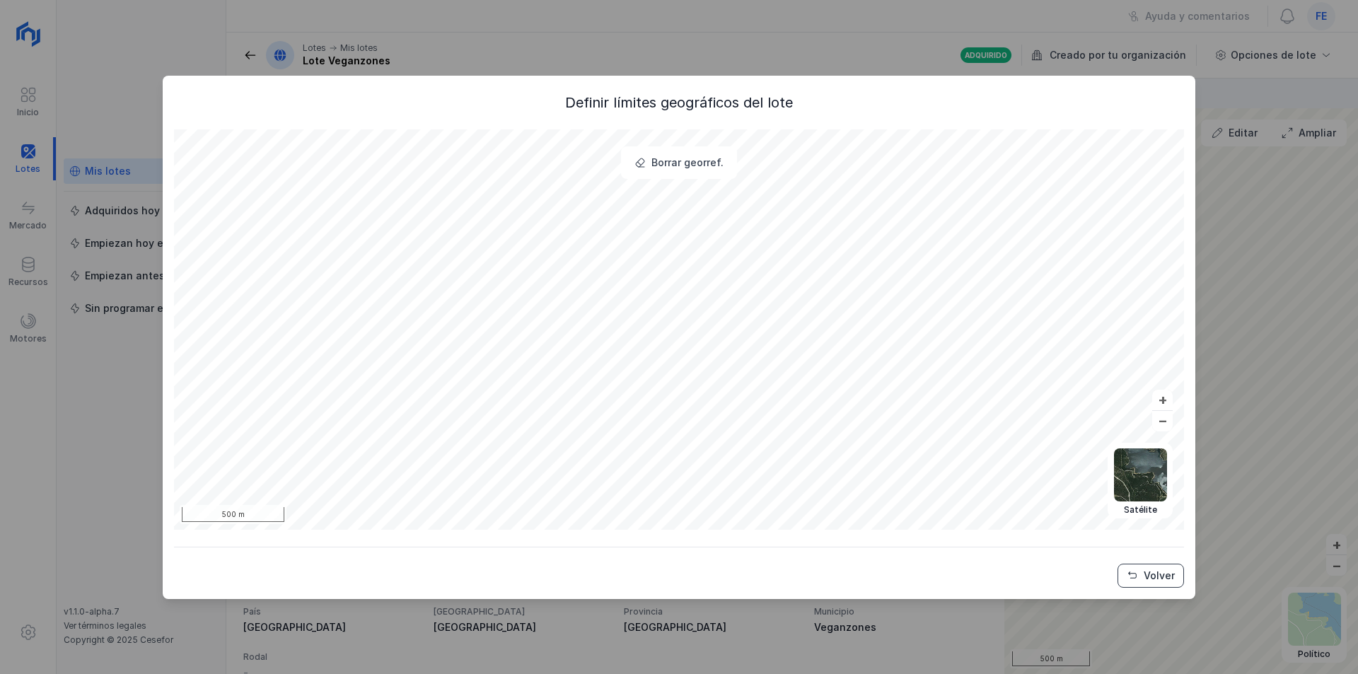
click at [1150, 573] on div "Volver" at bounding box center [1159, 576] width 31 height 14
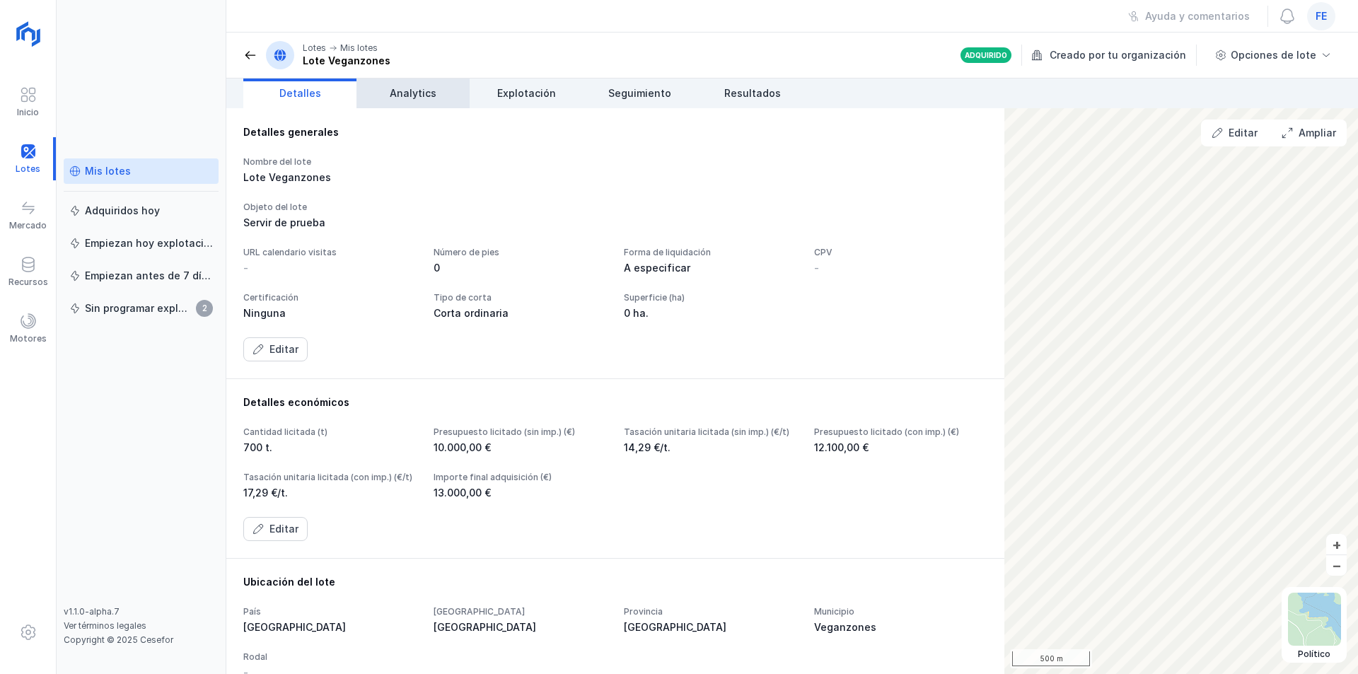
drag, startPoint x: 359, startPoint y: 69, endPoint x: 383, endPoint y: 91, distance: 32.1
click at [364, 76] on header "Lotes Mis lotes Lote Veganzones Adquirido Creado por tu organización Opciones d…" at bounding box center [792, 56] width 1132 height 46
click at [409, 102] on link "Analytics" at bounding box center [412, 94] width 113 height 30
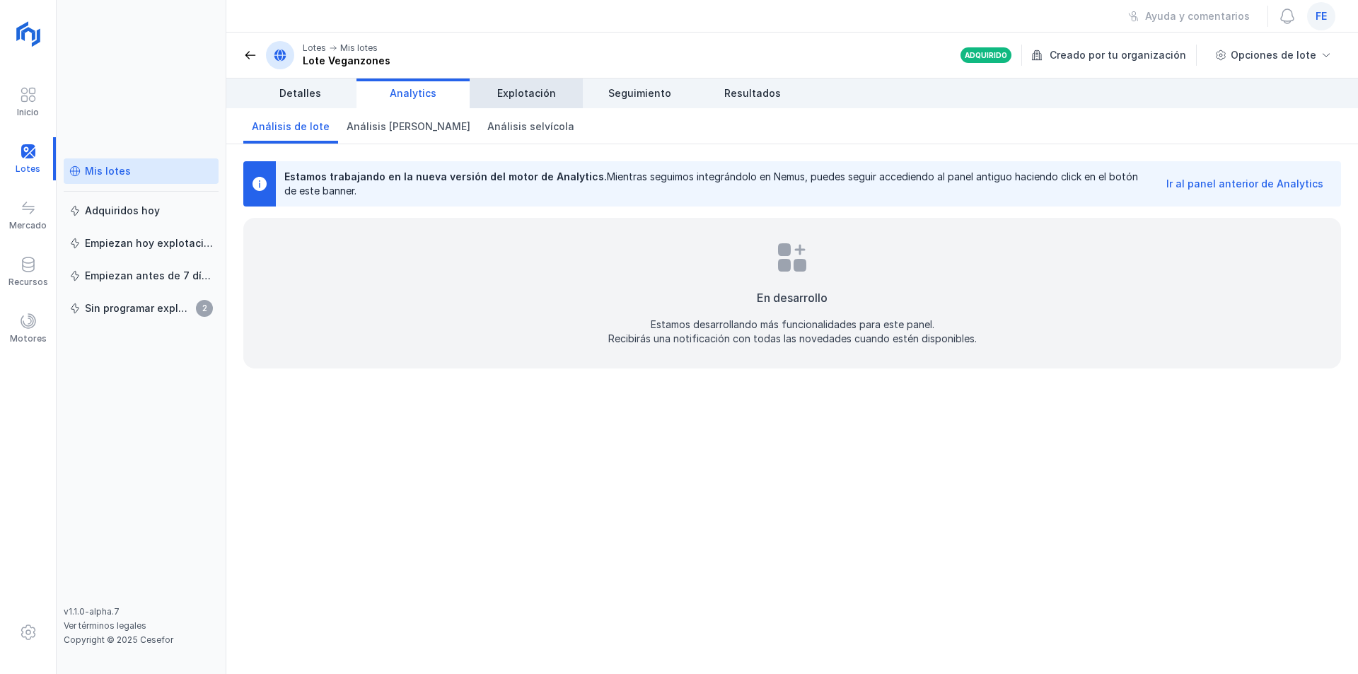
click at [511, 88] on span "Explotación" at bounding box center [526, 93] width 59 height 14
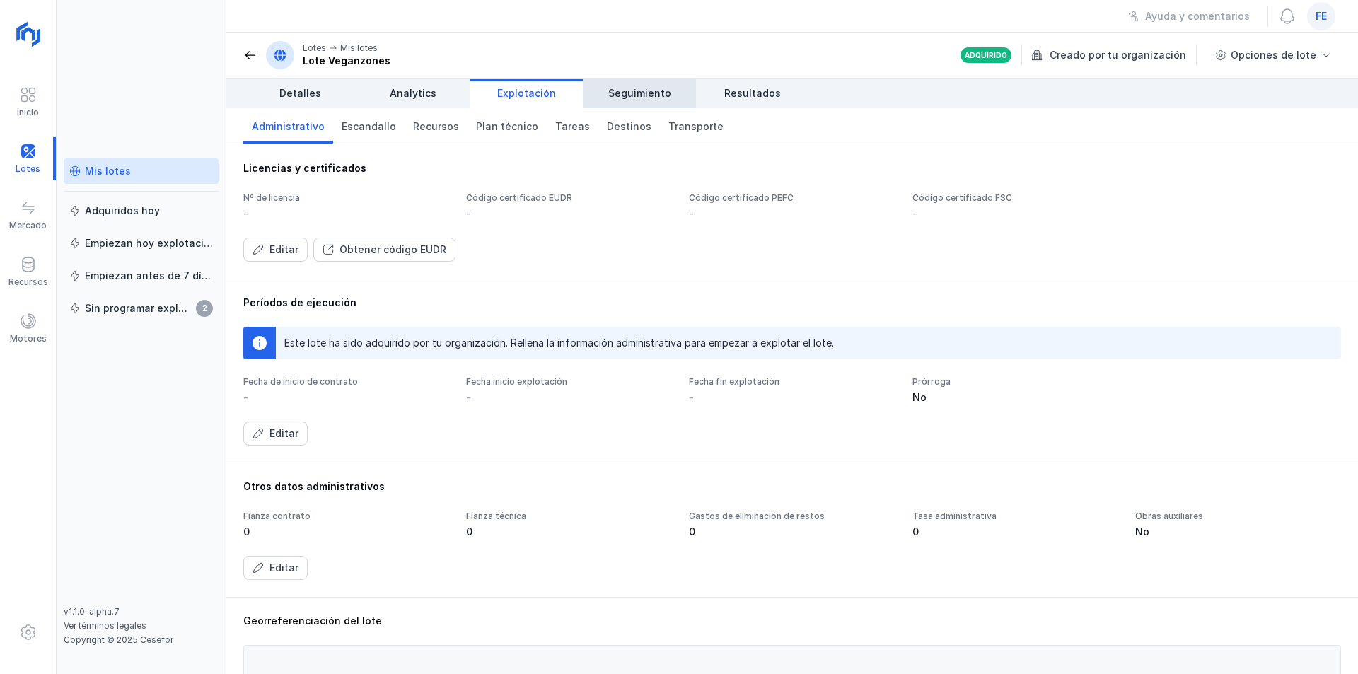
click at [641, 93] on span "Seguimiento" at bounding box center [639, 93] width 63 height 14
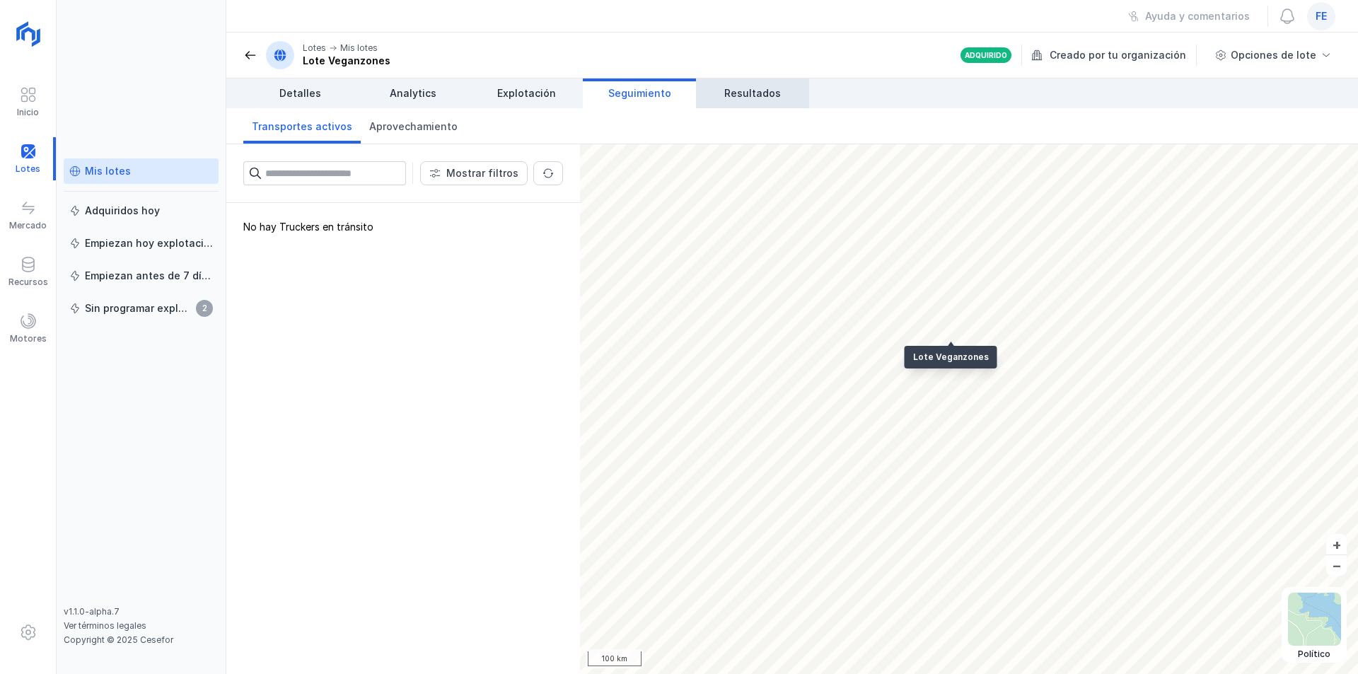
click at [726, 95] on span "Resultados" at bounding box center [752, 93] width 57 height 14
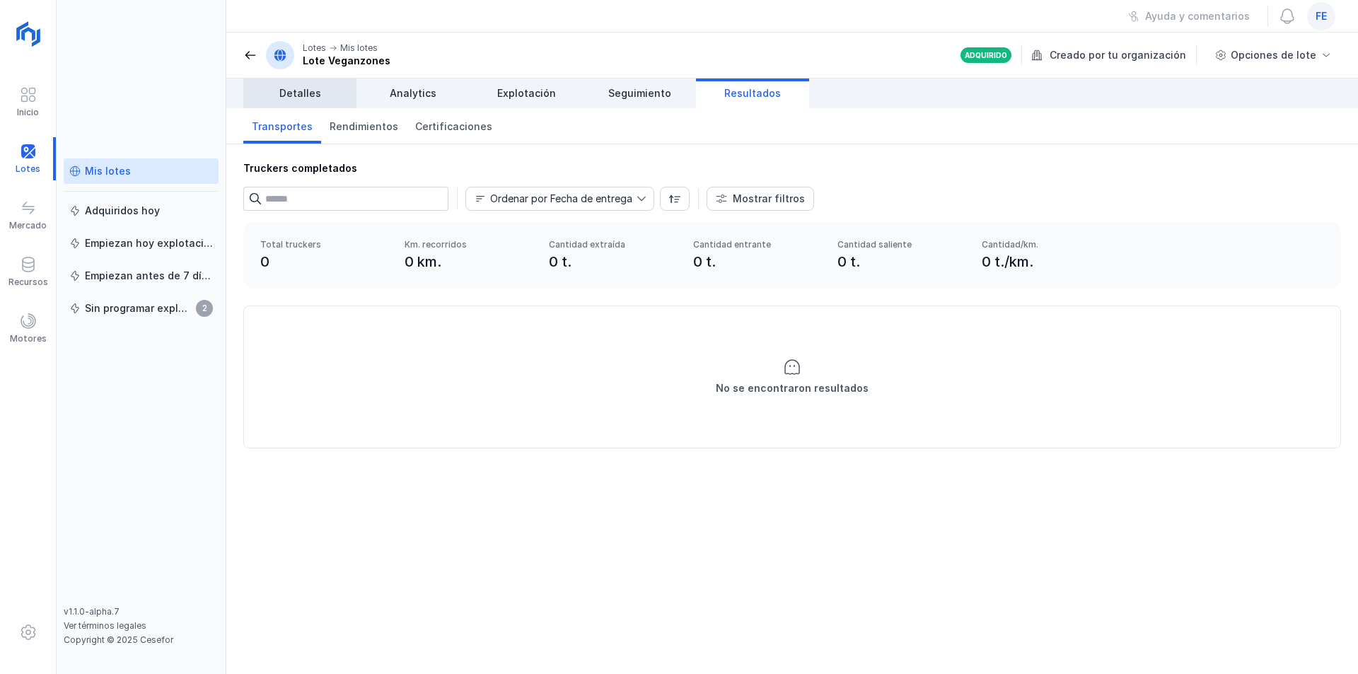
click at [271, 97] on link "Detalles" at bounding box center [299, 94] width 113 height 30
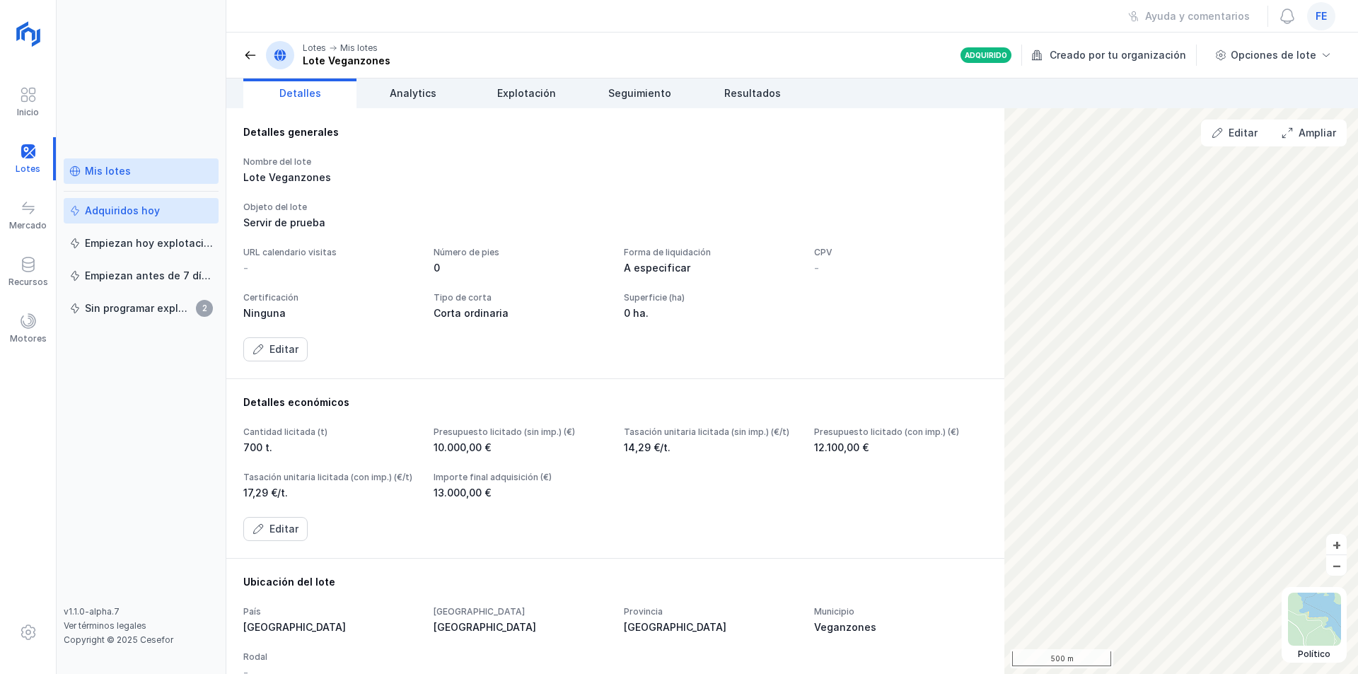
click at [141, 211] on div "Adquiridos hoy" at bounding box center [122, 211] width 75 height 14
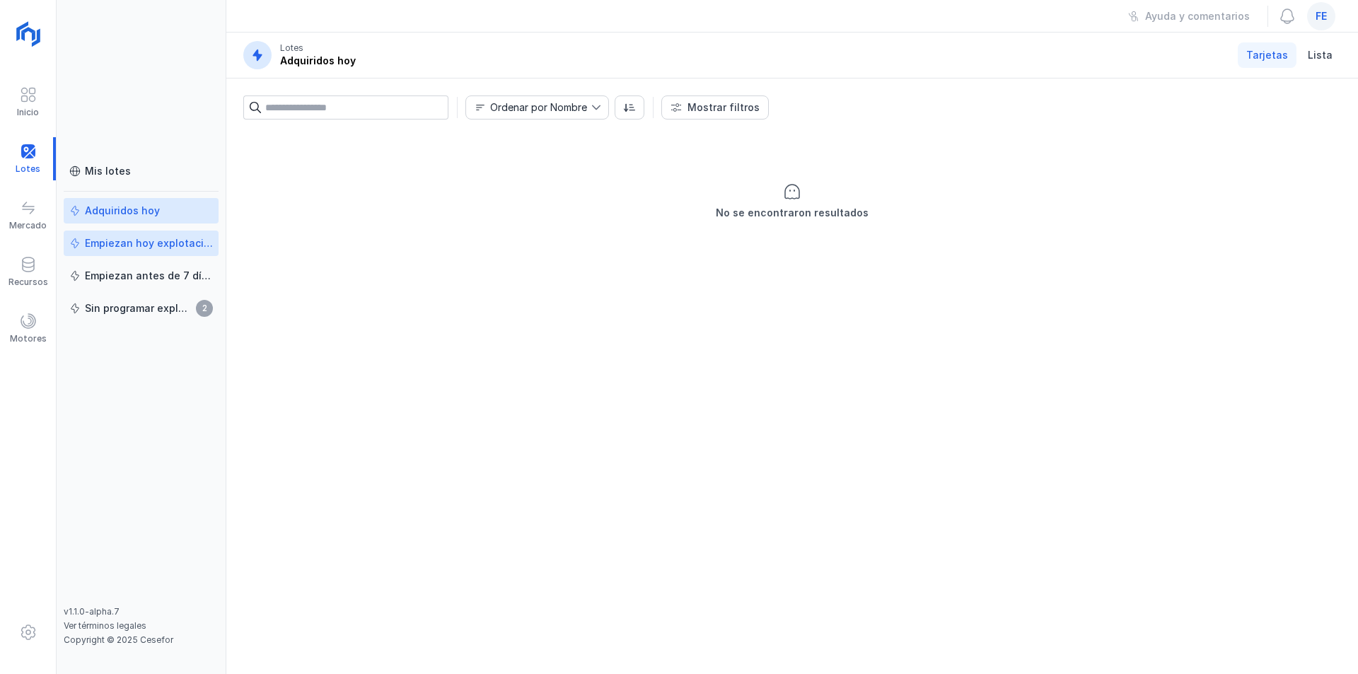
click at [183, 243] on div "Empiezan hoy explotación" at bounding box center [149, 243] width 128 height 14
click at [136, 277] on div "Empiezan antes de 7 días" at bounding box center [149, 276] width 128 height 14
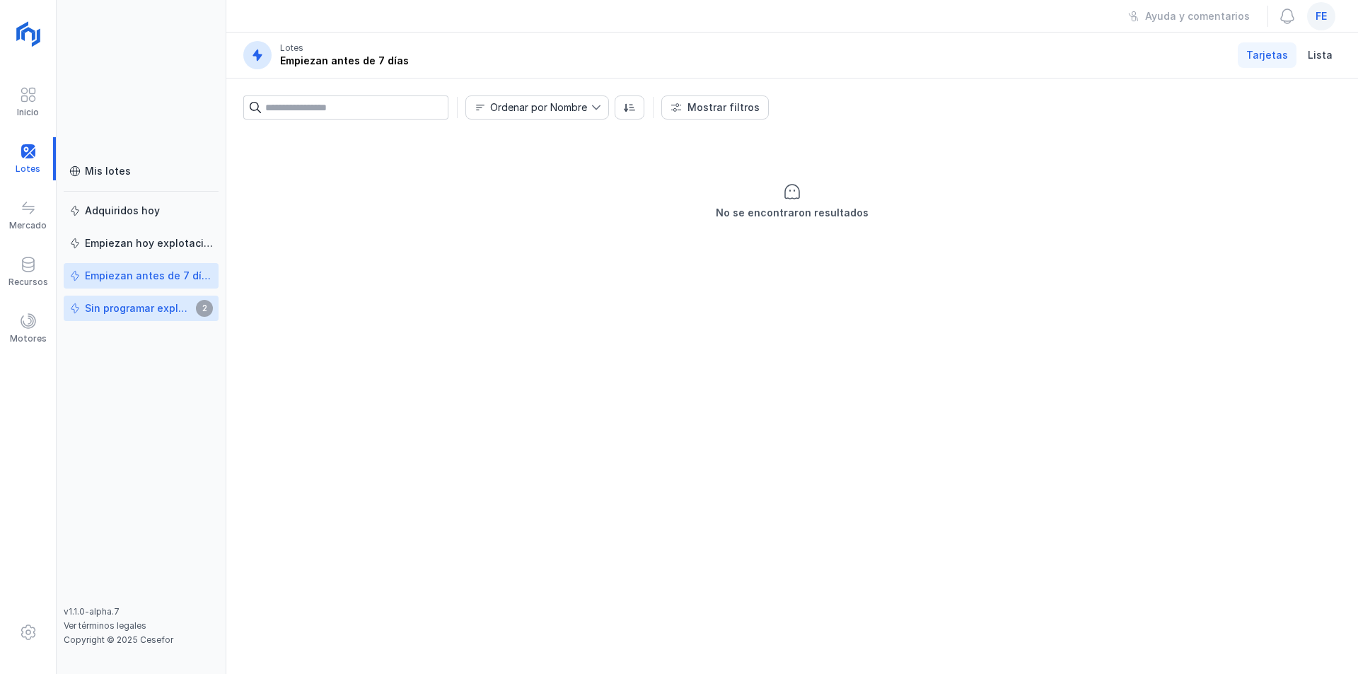
drag, startPoint x: 125, startPoint y: 306, endPoint x: 125, endPoint y: 298, distance: 8.5
click at [125, 308] on div "Sin programar explotación" at bounding box center [138, 308] width 107 height 14
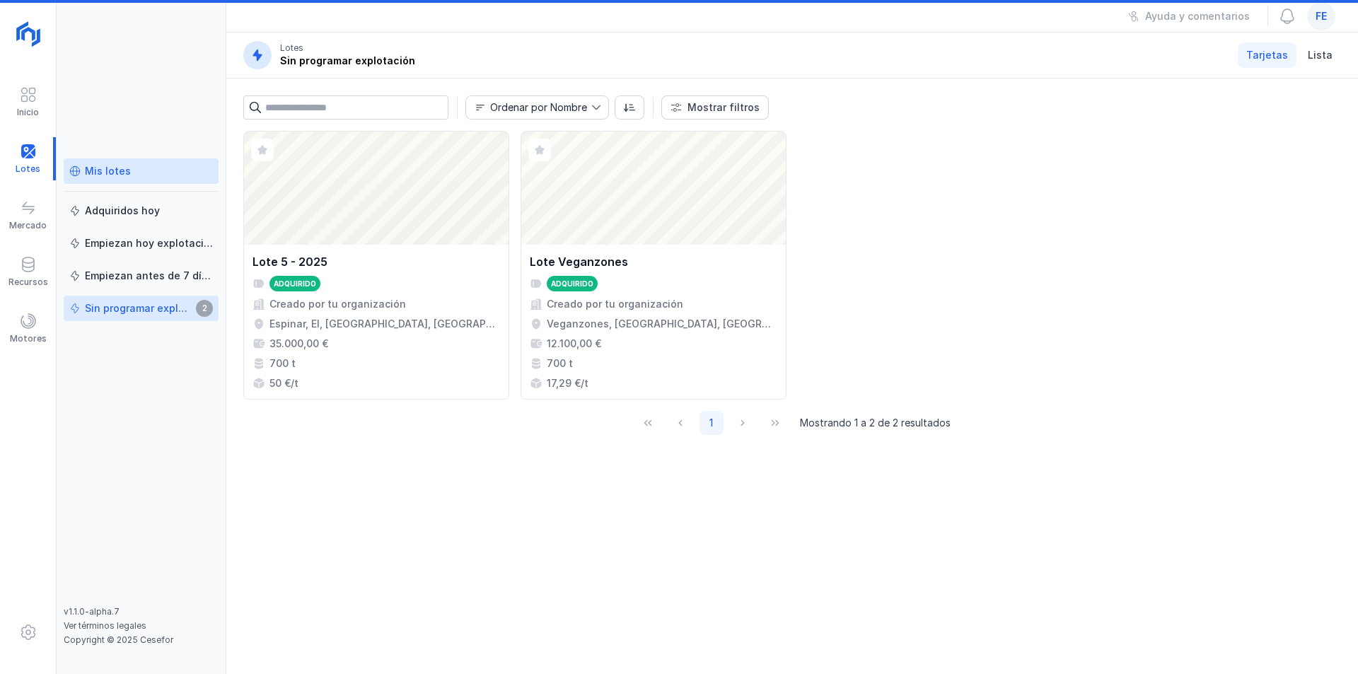
click at [119, 173] on div "Mis lotes" at bounding box center [108, 171] width 46 height 14
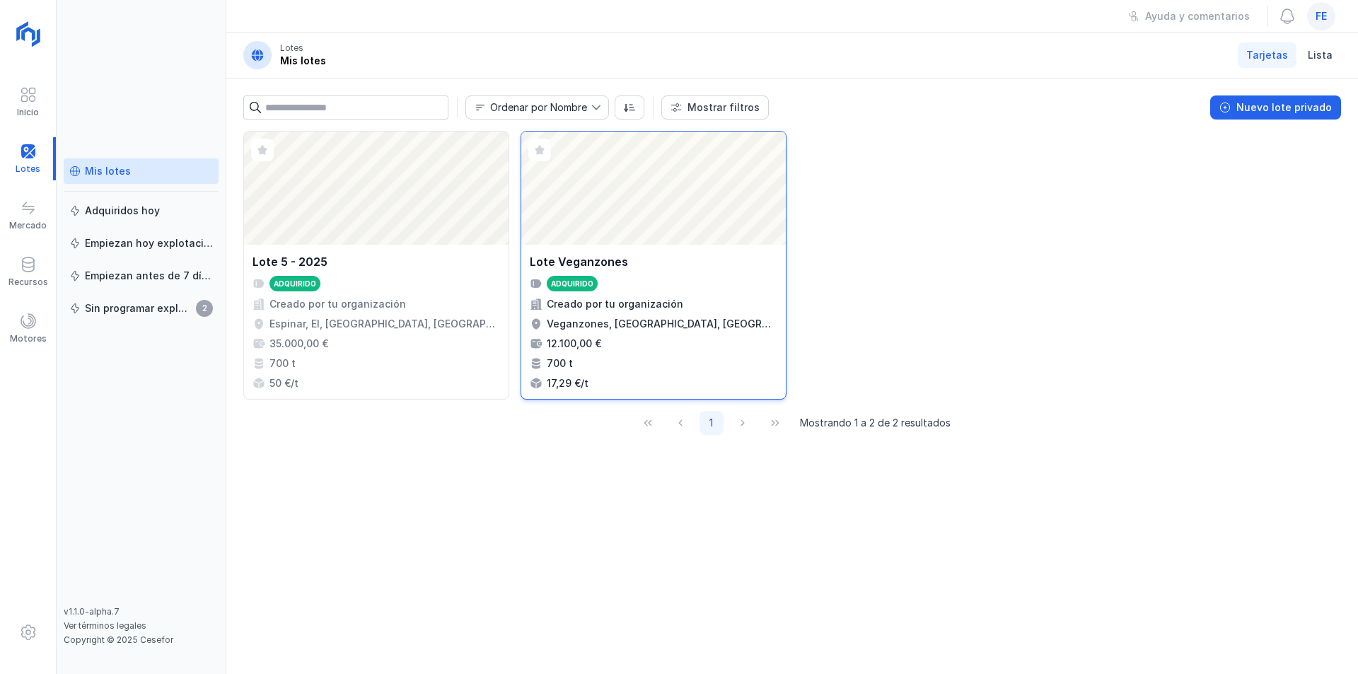
click at [658, 233] on div "Abrir lote" at bounding box center [653, 188] width 265 height 113
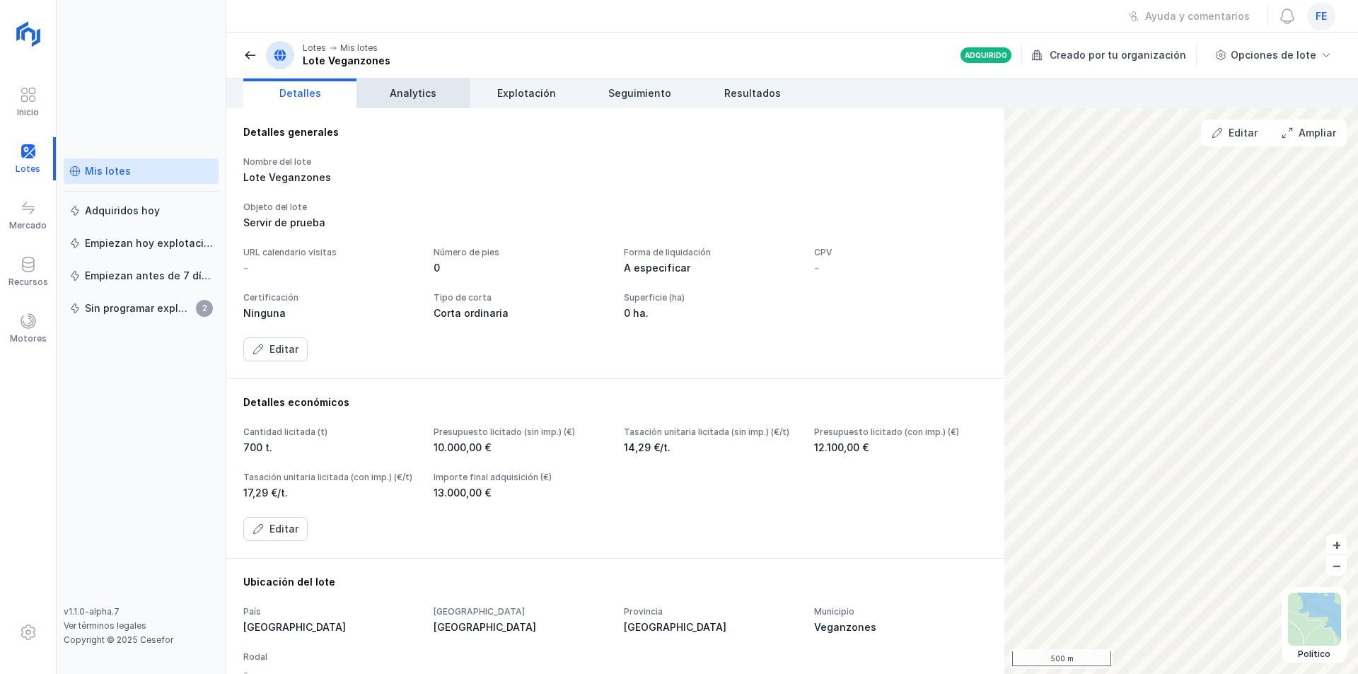
click at [414, 103] on link "Analytics" at bounding box center [412, 94] width 113 height 30
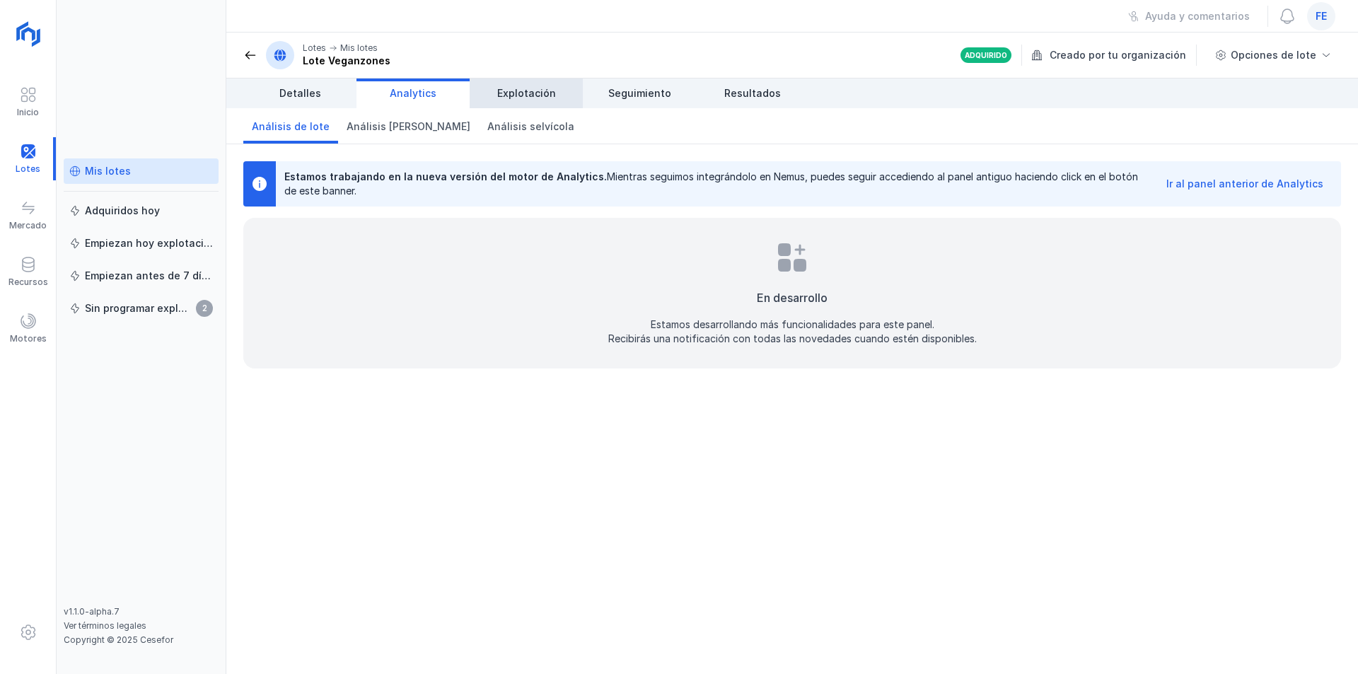
click at [510, 104] on link "Explotación" at bounding box center [526, 94] width 113 height 30
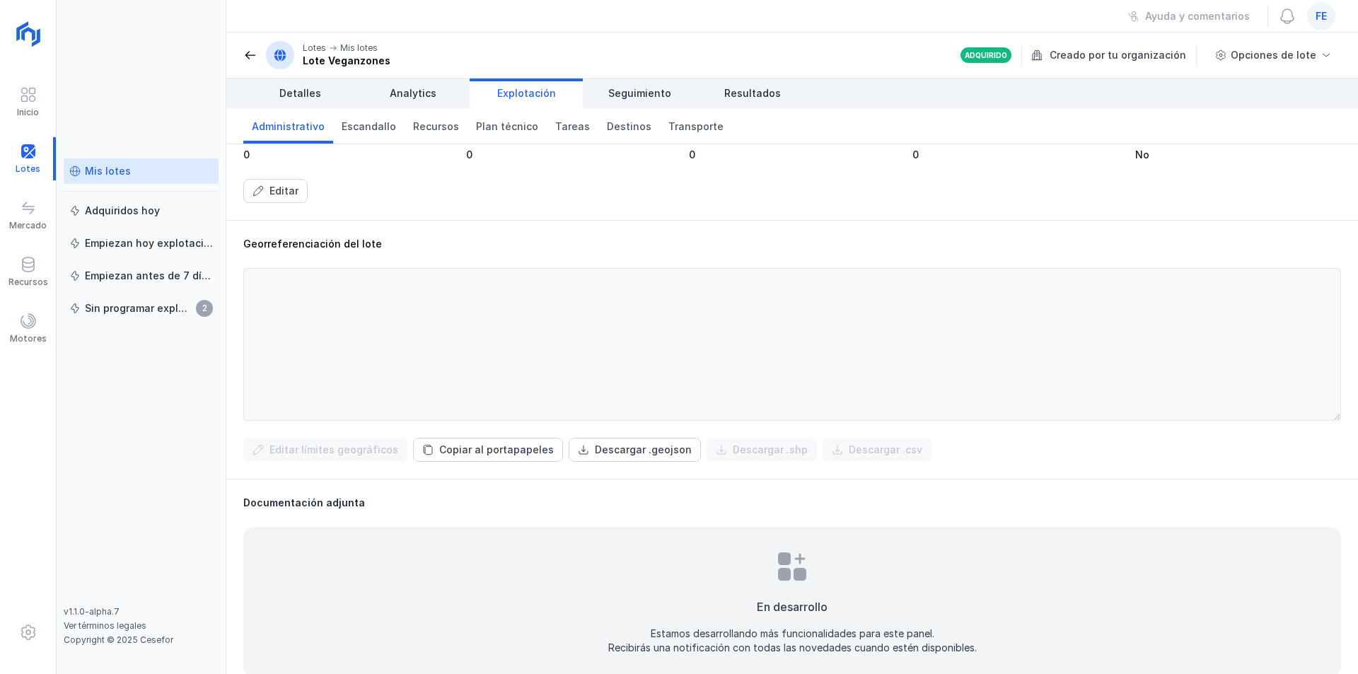
scroll to position [397, 0]
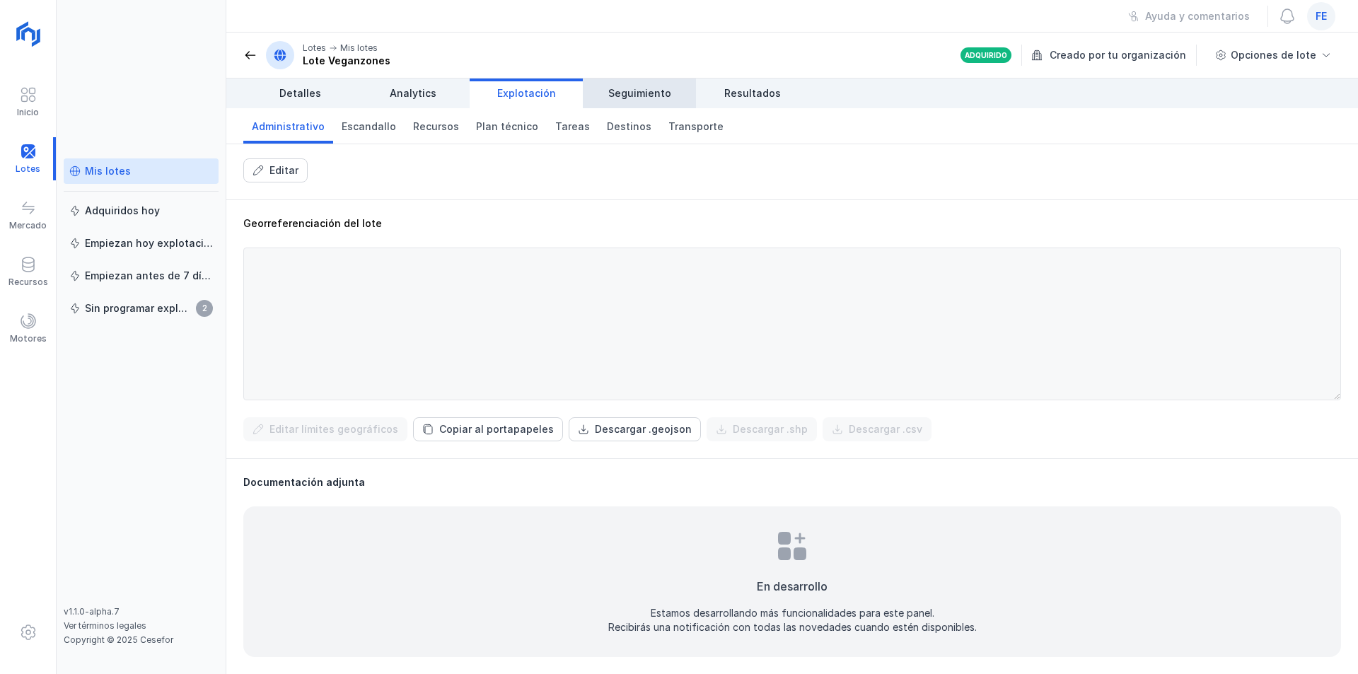
click at [637, 98] on span "Seguimiento" at bounding box center [639, 93] width 63 height 14
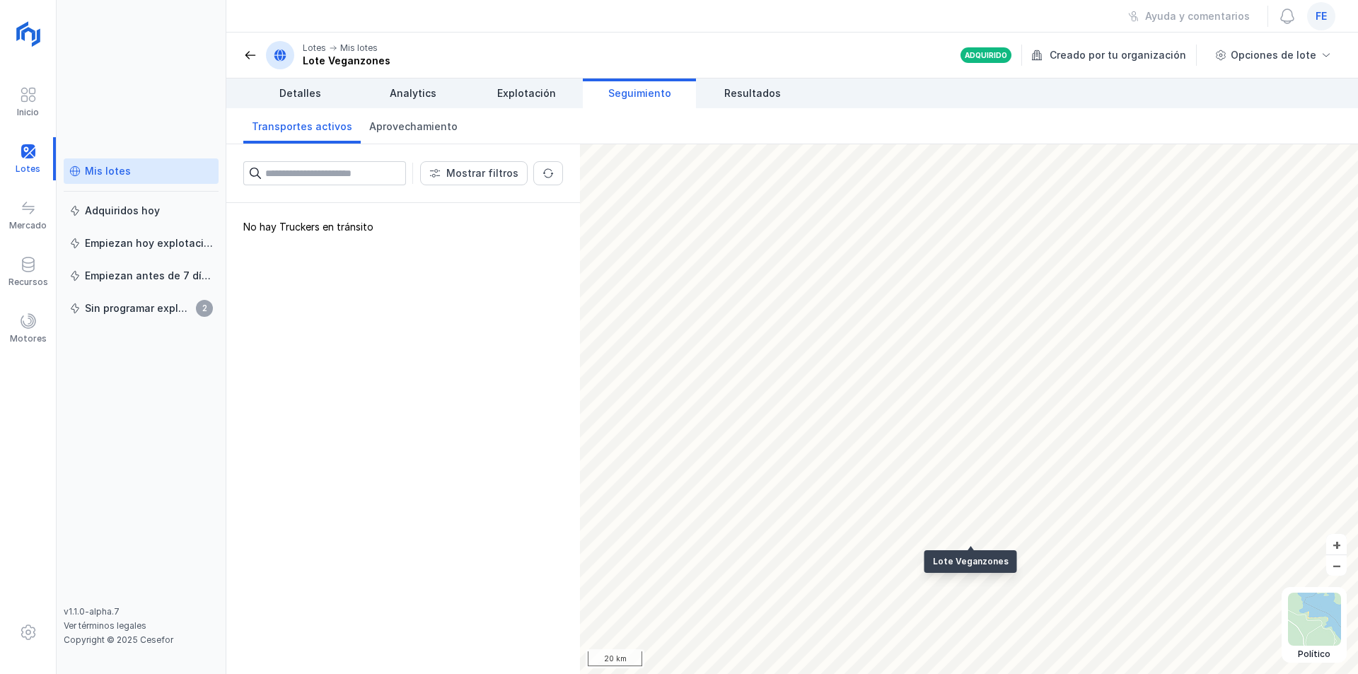
click at [540, 252] on div "Mostrar filtros Destino Organización receptora Tipo de producto Subtipo de prod…" at bounding box center [792, 409] width 1132 height 530
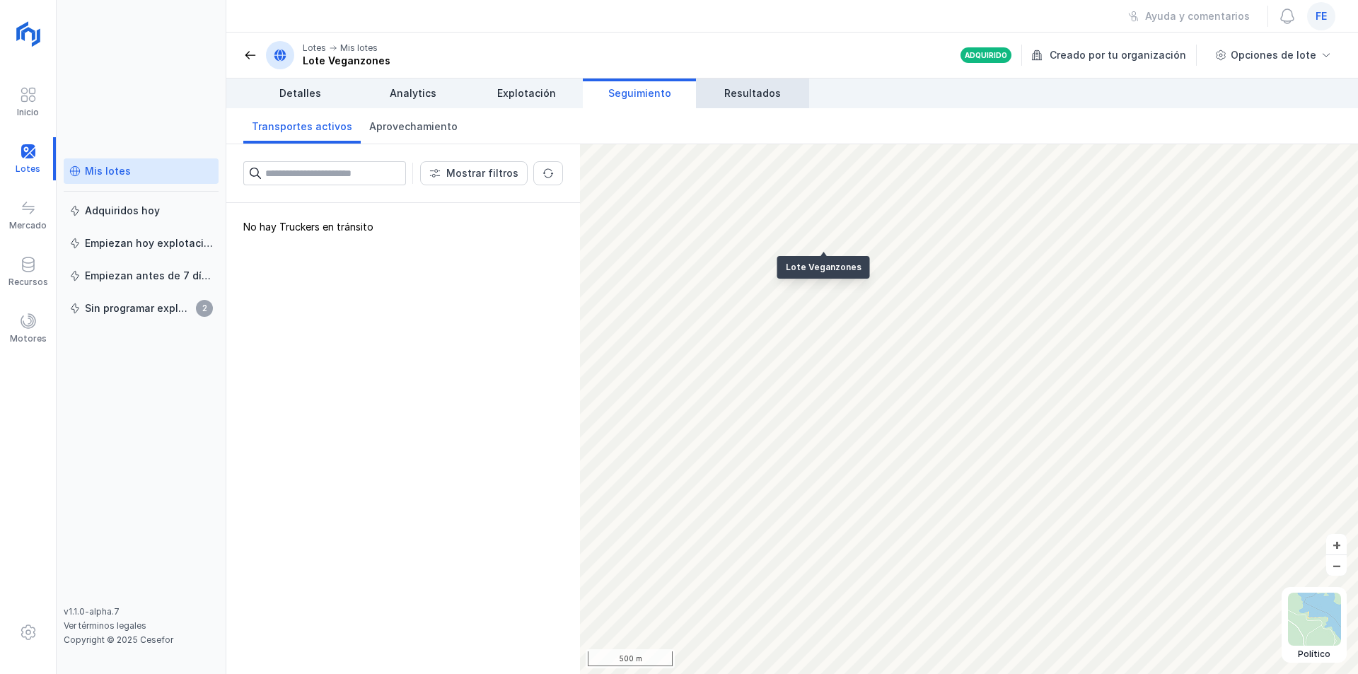
click at [758, 99] on span "Resultados" at bounding box center [752, 93] width 57 height 14
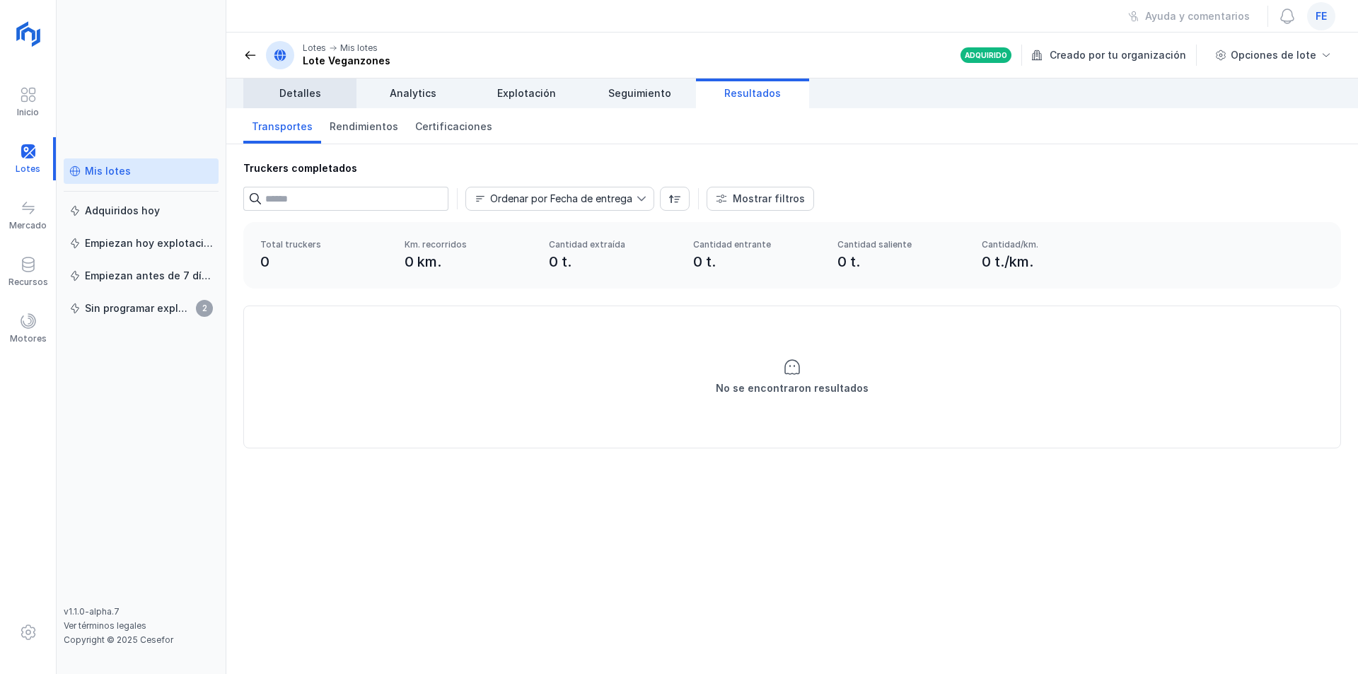
click at [332, 98] on link "Detalles" at bounding box center [299, 94] width 113 height 30
